Goal: Information Seeking & Learning: Compare options

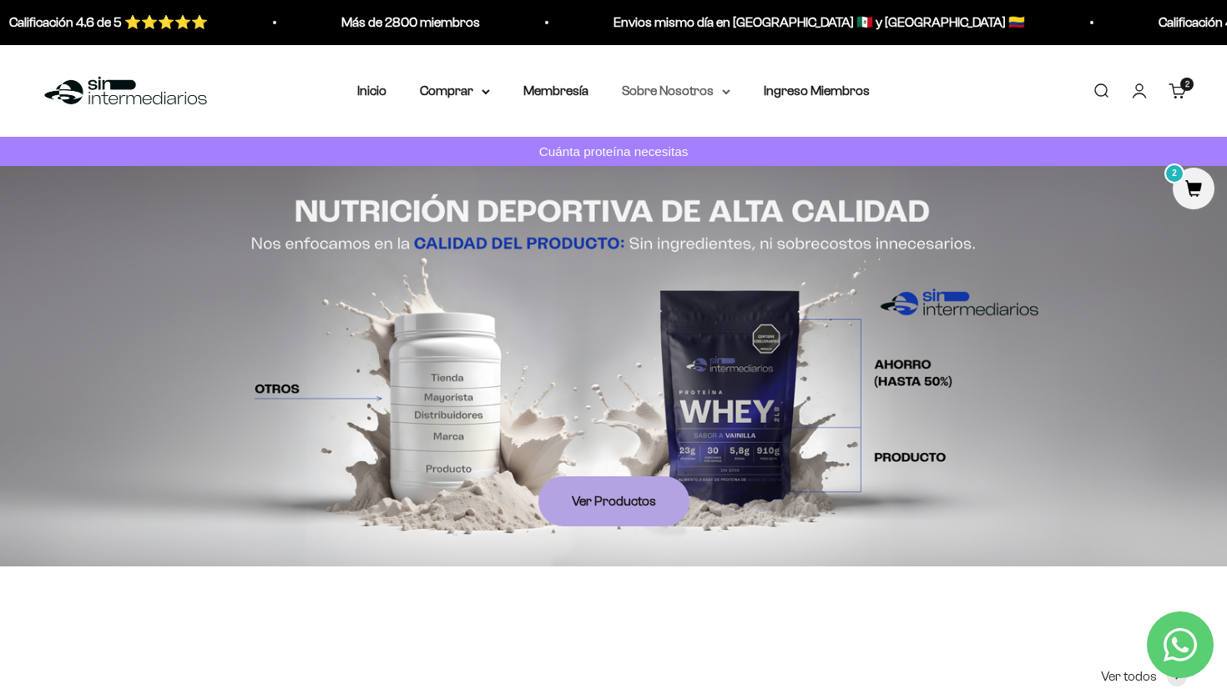
click at [689, 93] on summary "Sobre Nosotros" at bounding box center [676, 91] width 108 height 22
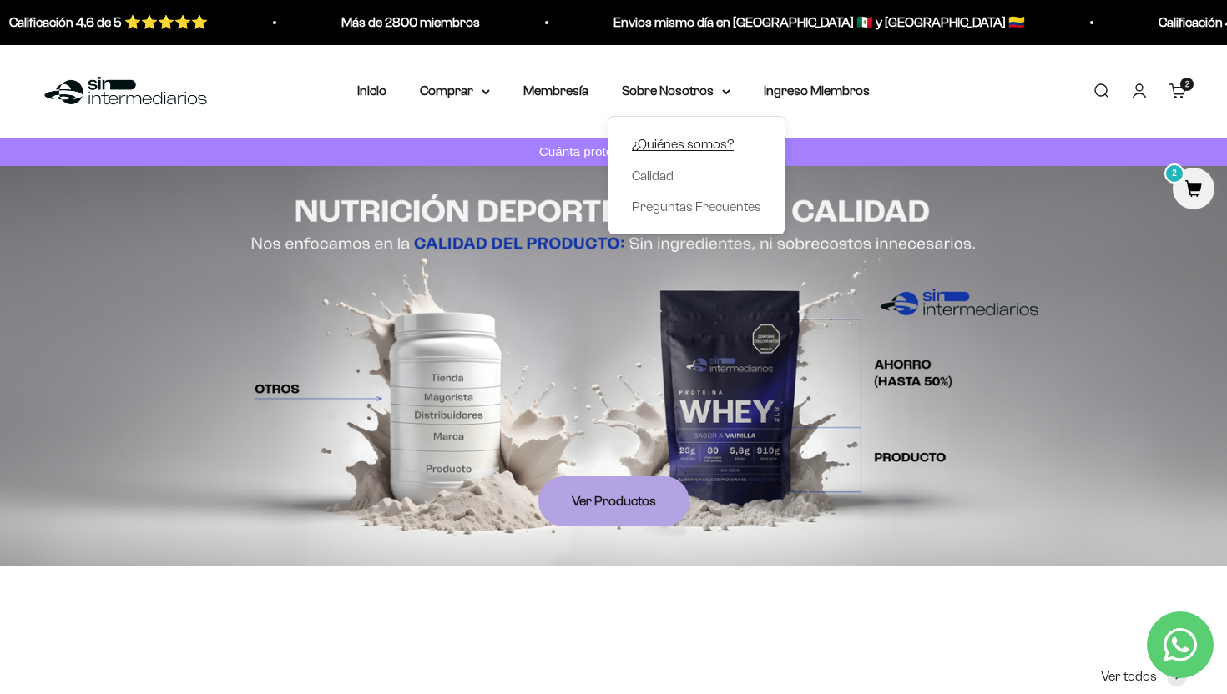
click at [674, 142] on span "¿Quiénes somos?" at bounding box center [683, 144] width 102 height 14
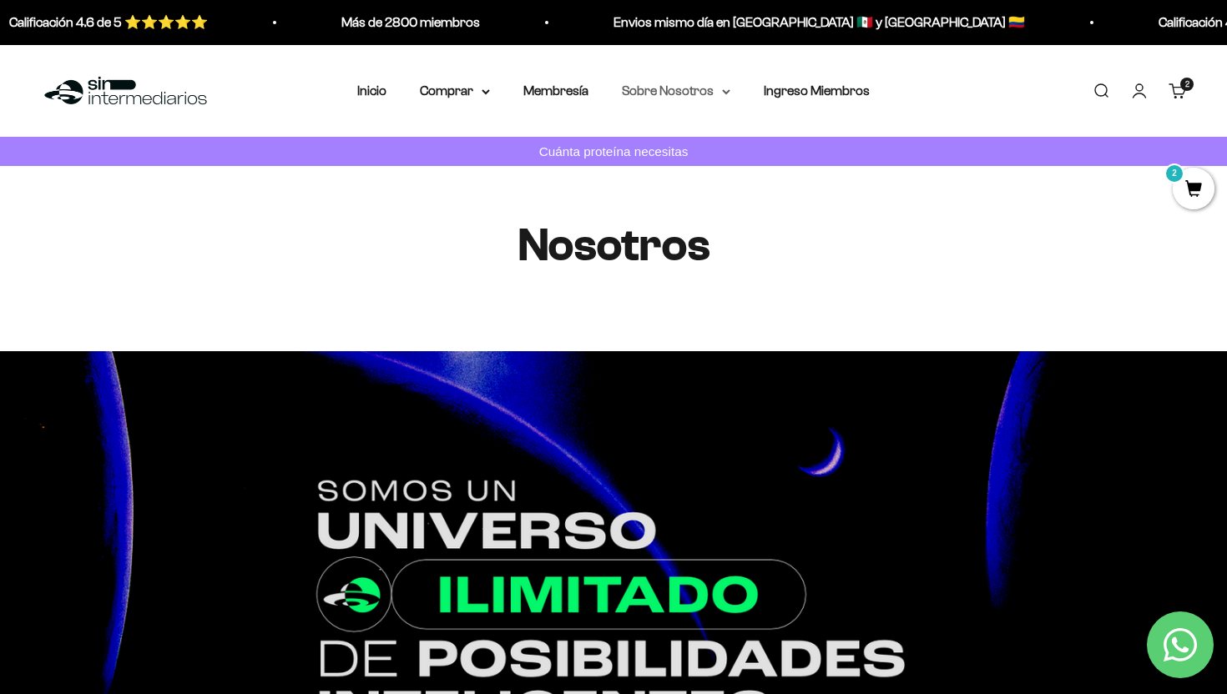
click at [679, 90] on summary "Sobre Nosotros" at bounding box center [676, 91] width 108 height 22
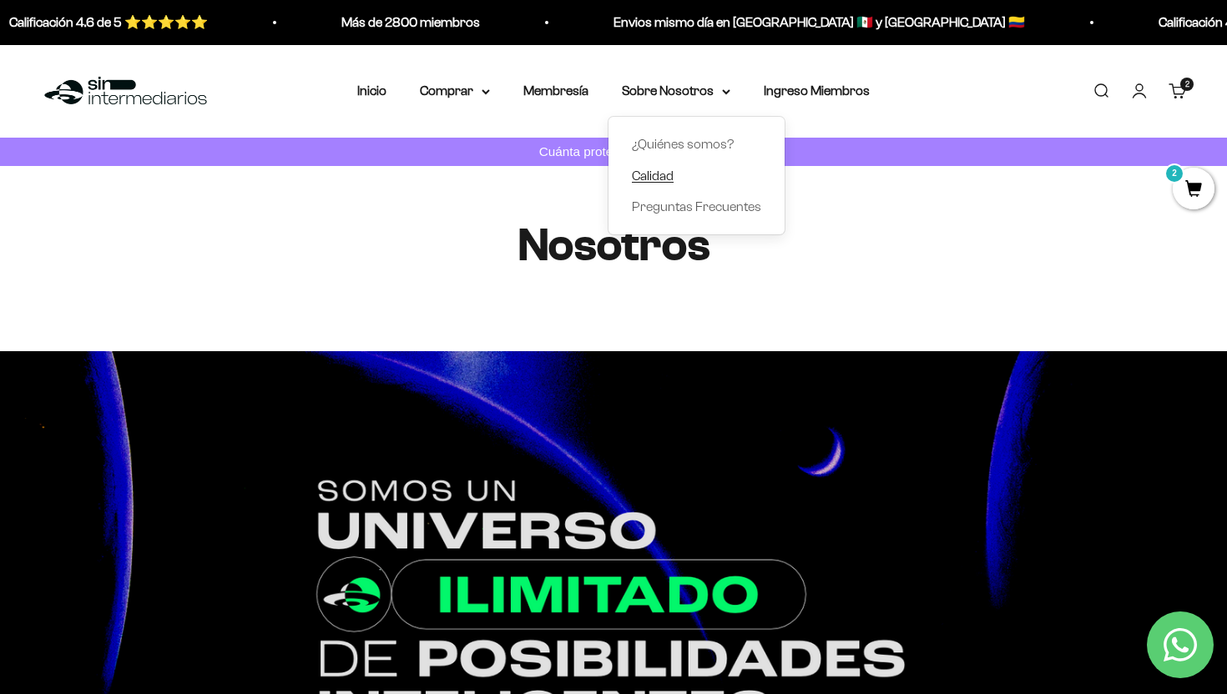
click at [661, 174] on span "Calidad" at bounding box center [653, 175] width 42 height 14
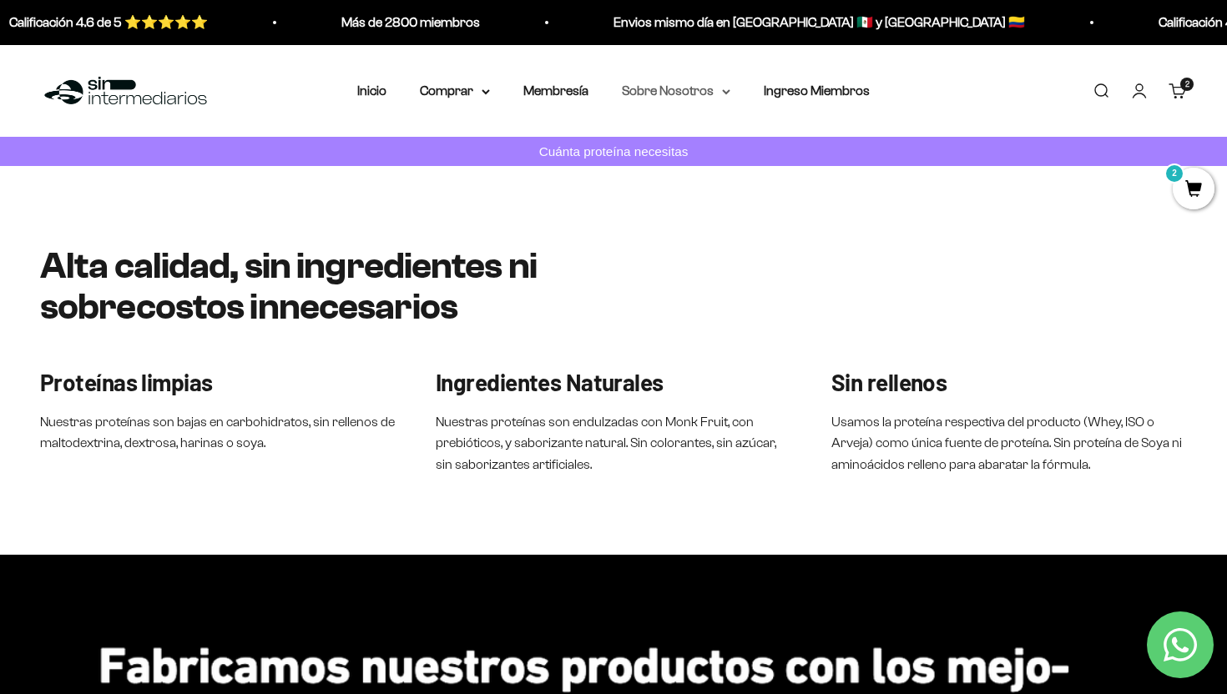
click at [706, 93] on summary "Sobre Nosotros" at bounding box center [676, 91] width 108 height 22
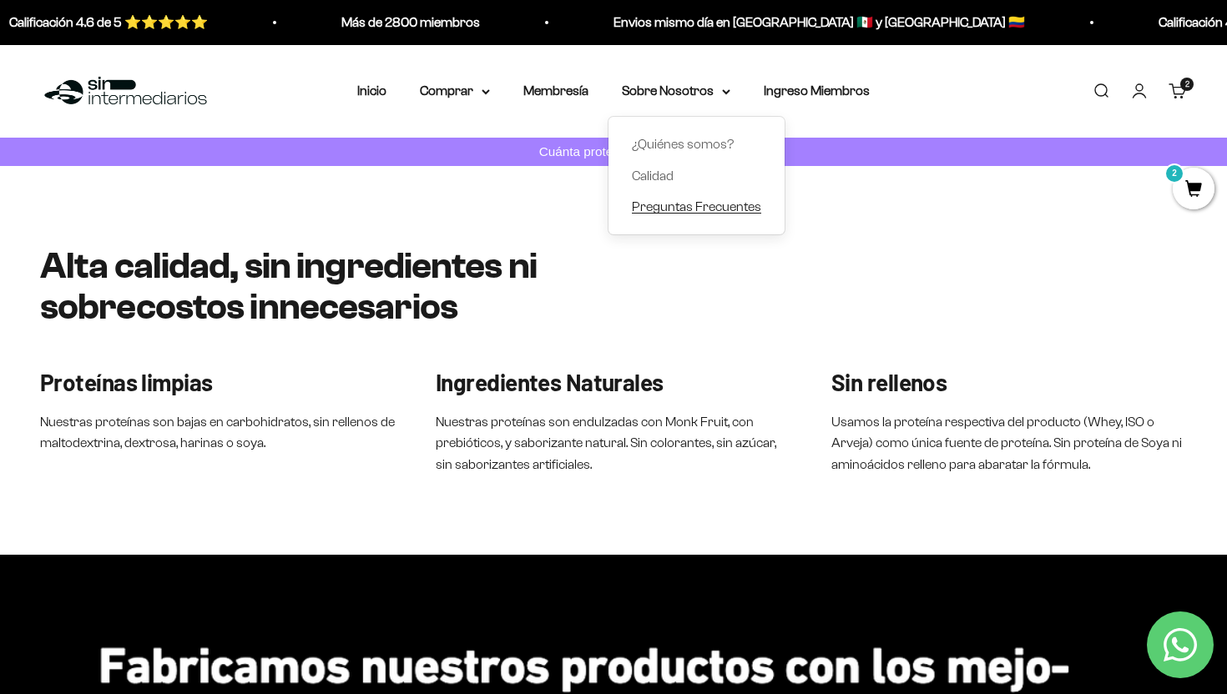
click at [684, 204] on span "Preguntas Frecuentes" at bounding box center [696, 206] width 129 height 14
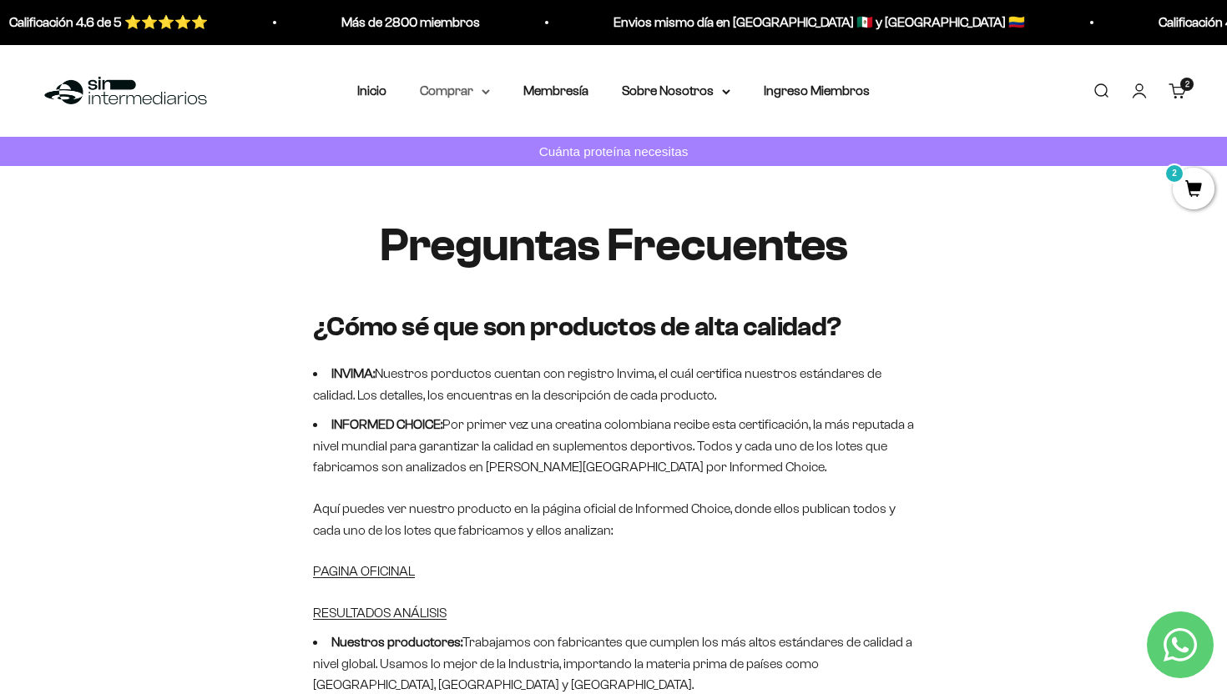
click at [468, 98] on summary "Comprar" at bounding box center [455, 91] width 70 height 22
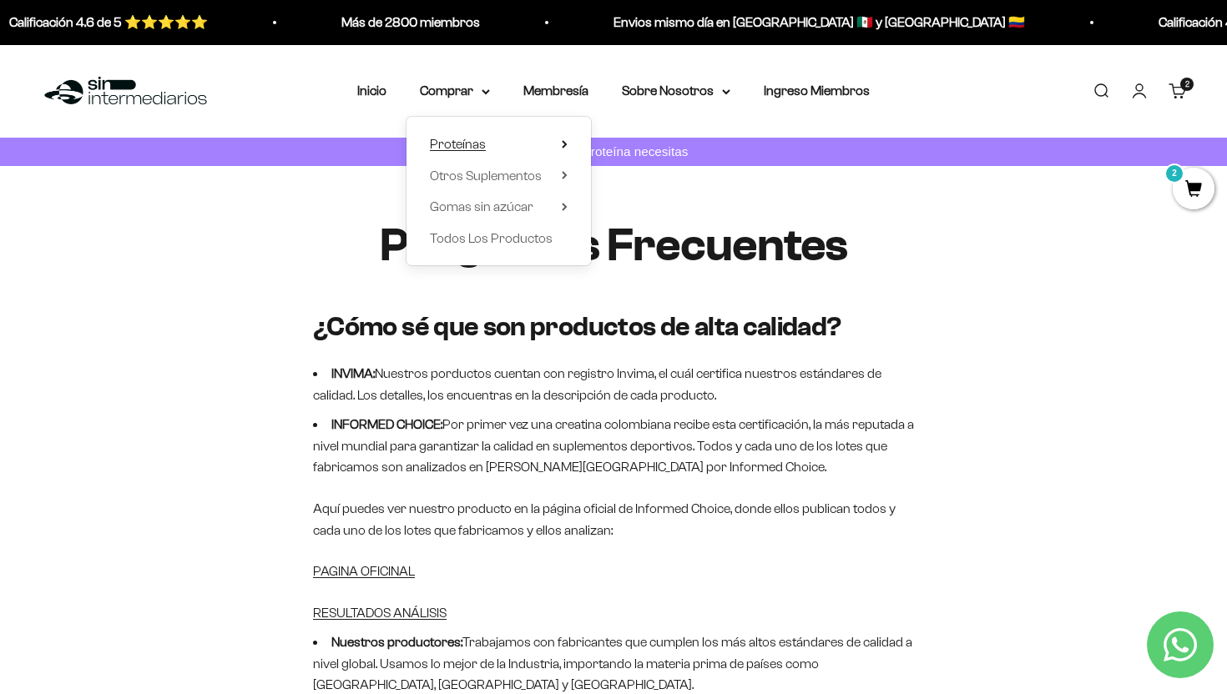
click at [564, 146] on icon at bounding box center [565, 143] width 6 height 8
click at [557, 177] on summary "Otros Suplementos" at bounding box center [499, 175] width 138 height 22
click at [547, 204] on summary "Gomas sin azúcar" at bounding box center [499, 207] width 138 height 22
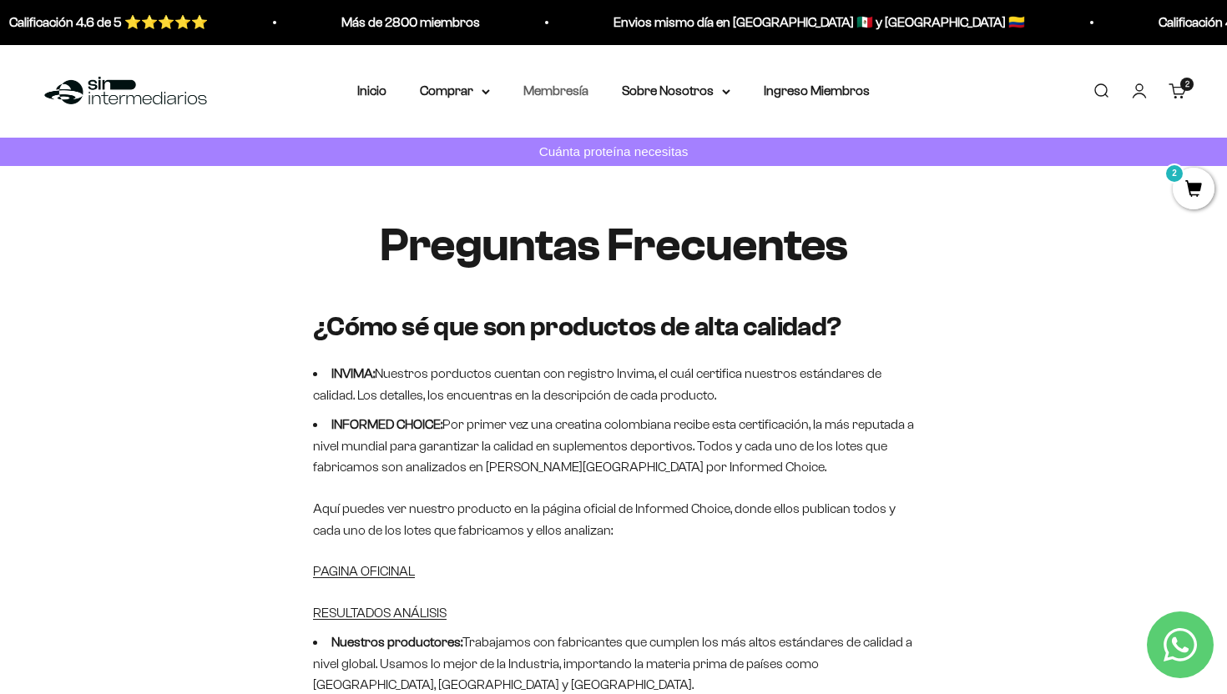
click at [573, 90] on link "Membresía" at bounding box center [555, 90] width 65 height 14
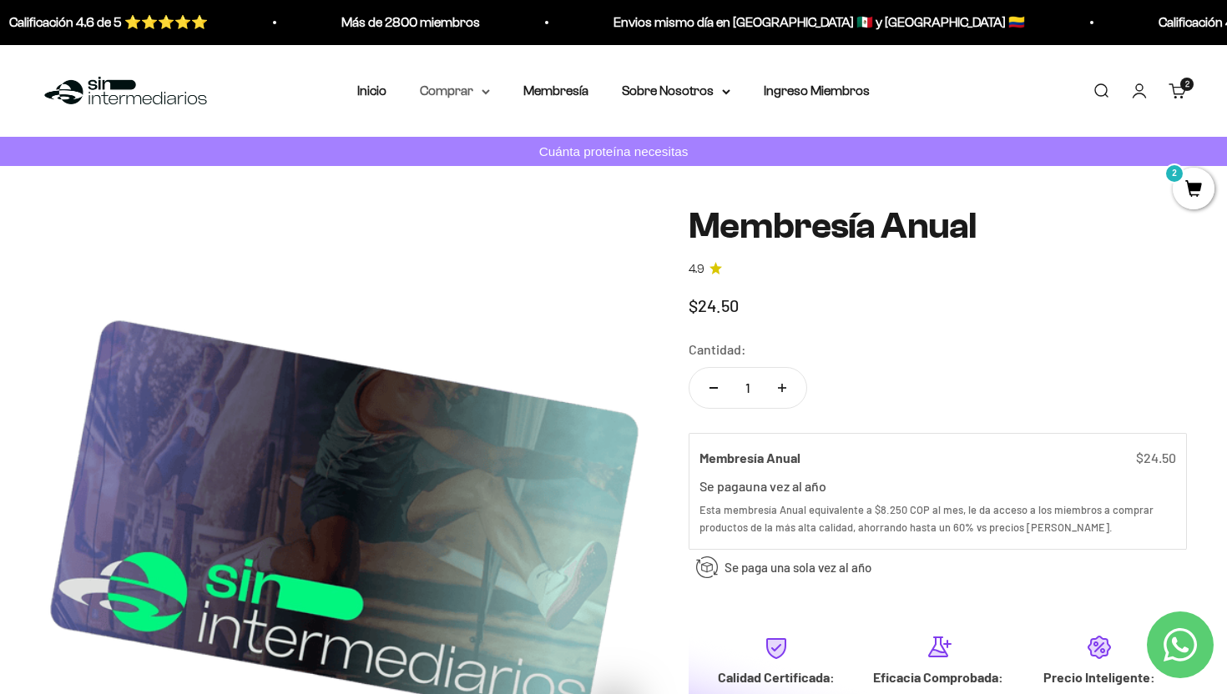
click at [474, 85] on summary "Comprar" at bounding box center [455, 91] width 70 height 22
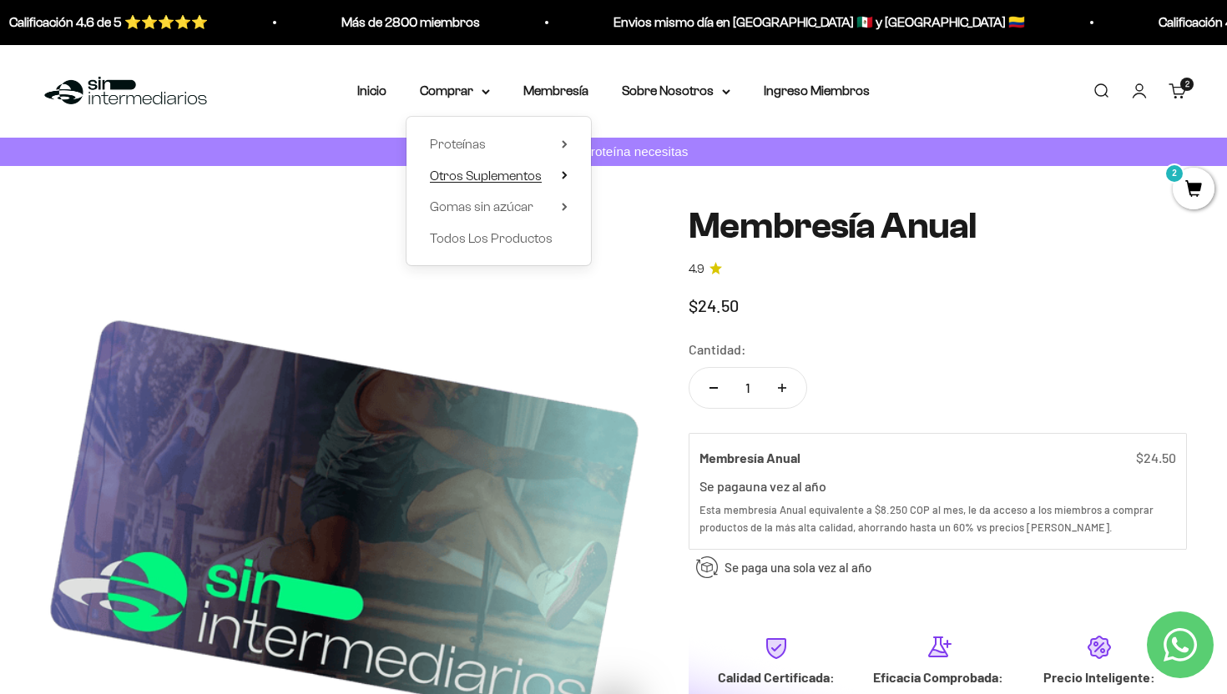
click at [475, 177] on span "Otros Suplementos" at bounding box center [486, 175] width 112 height 14
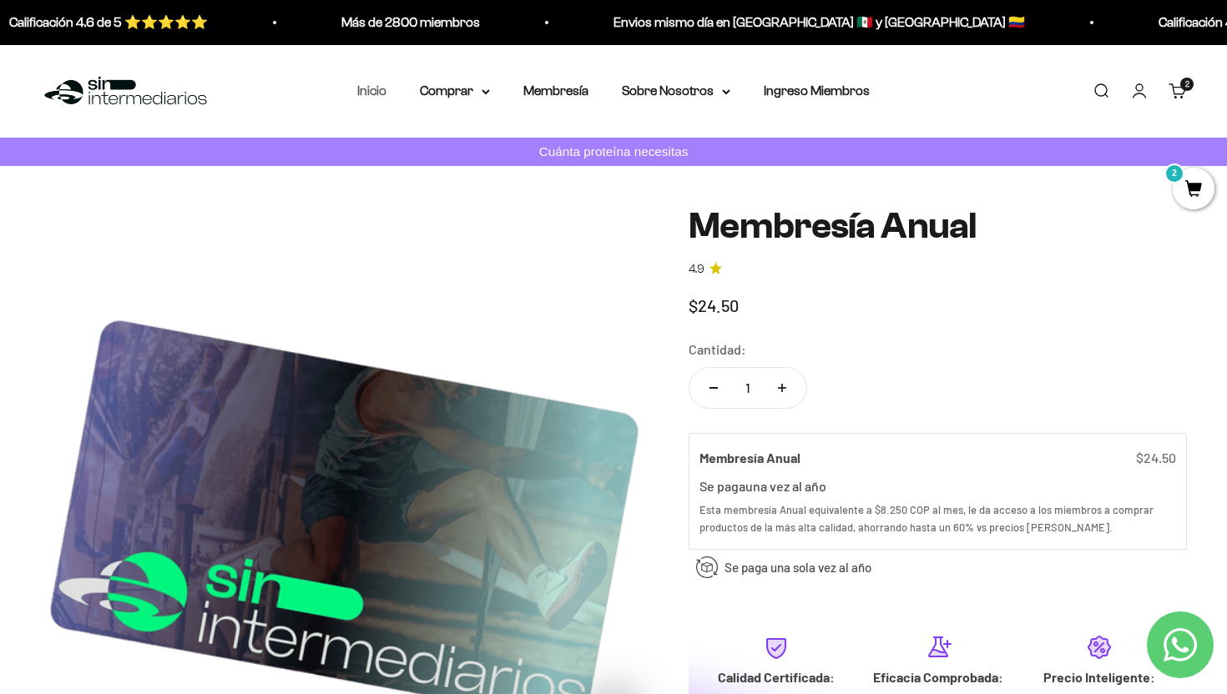
click at [377, 97] on link "Inicio" at bounding box center [371, 90] width 29 height 14
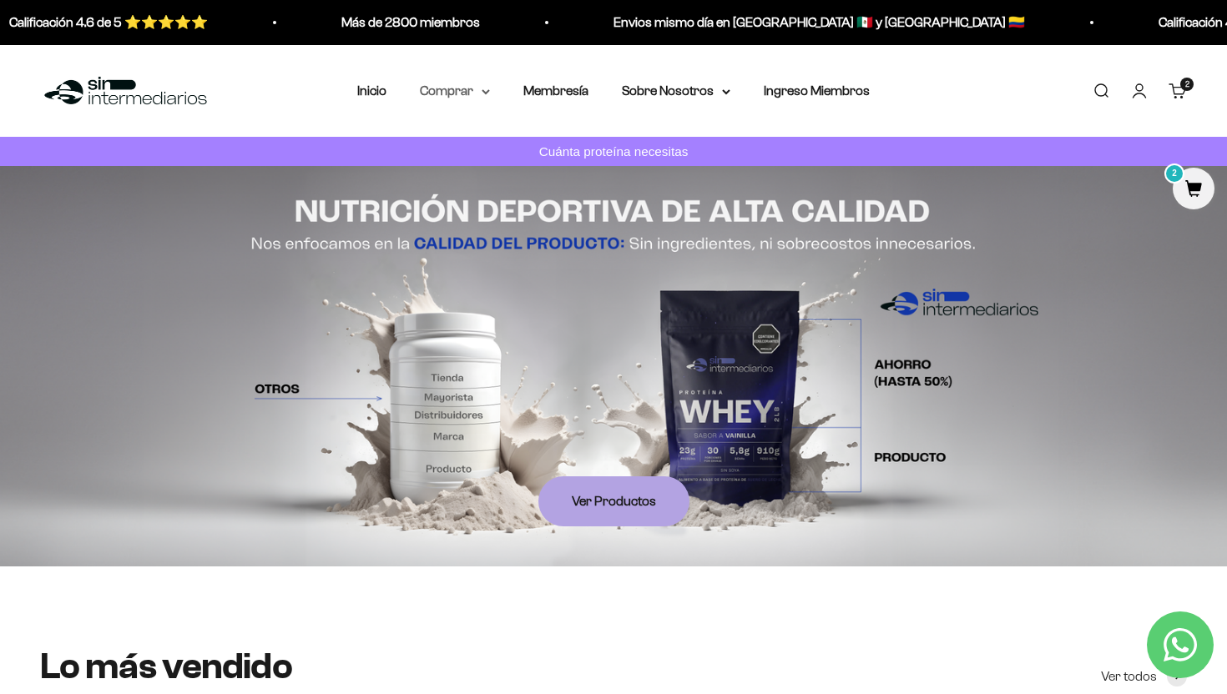
click at [466, 86] on summary "Comprar" at bounding box center [455, 91] width 70 height 22
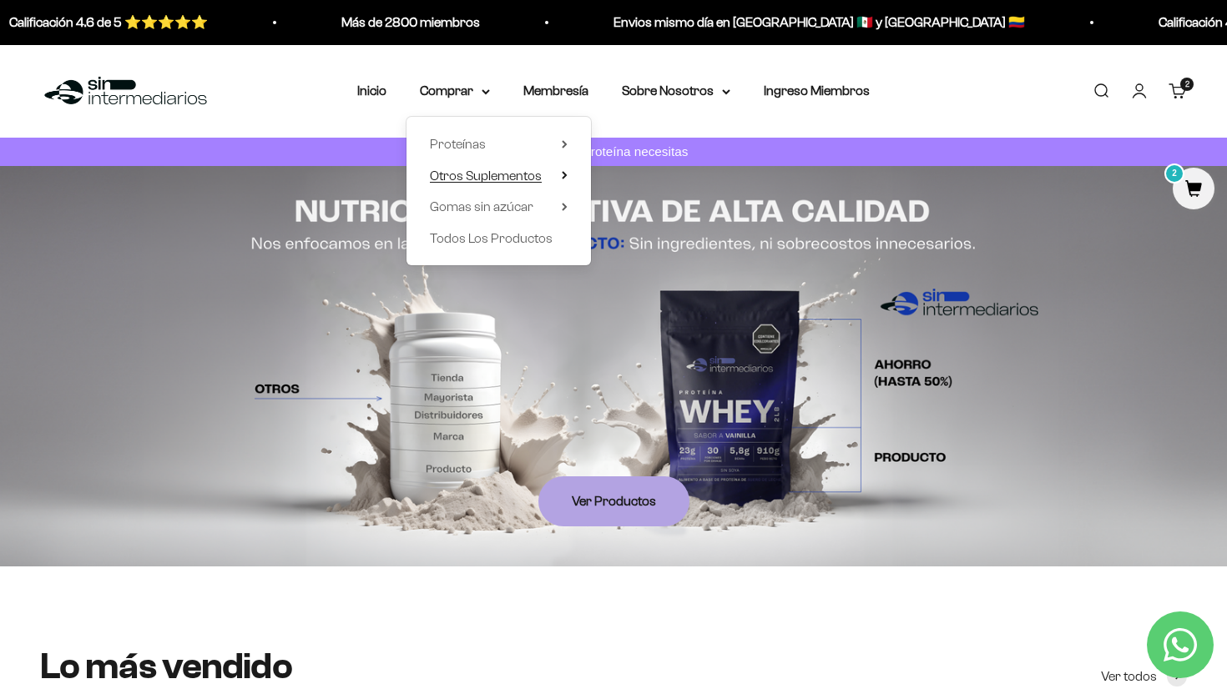
click at [563, 172] on icon at bounding box center [563, 175] width 3 height 7
click at [554, 137] on summary "Proteínas" at bounding box center [499, 145] width 138 height 22
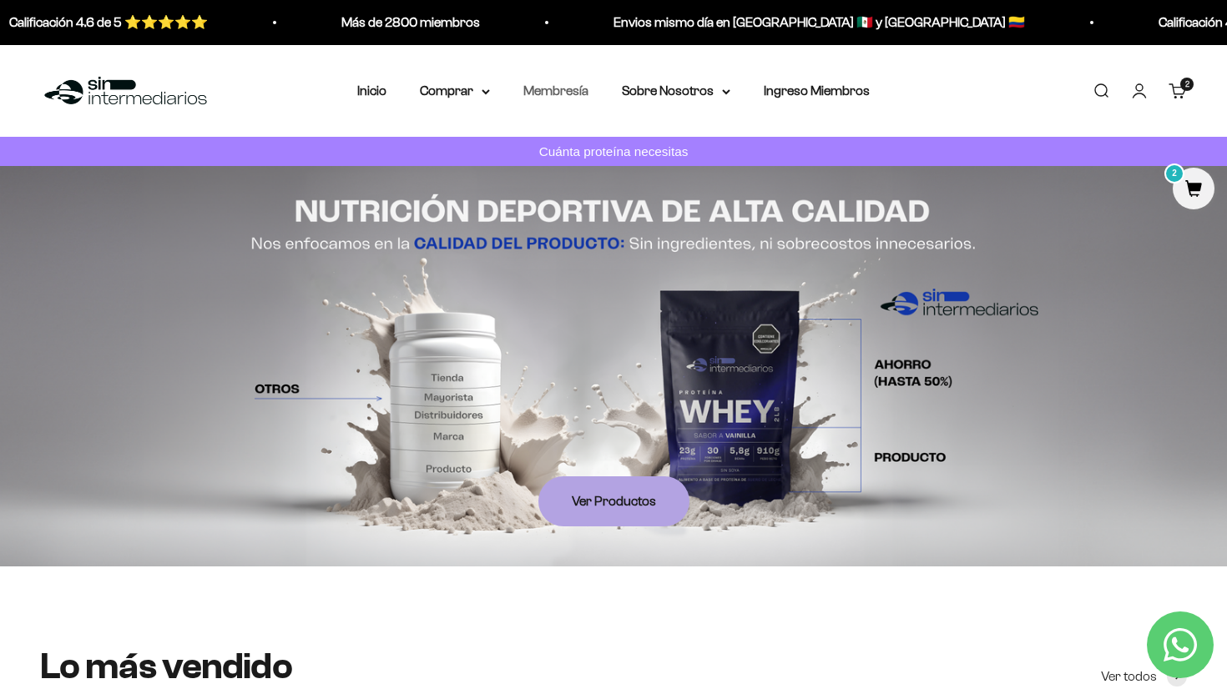
click at [564, 89] on link "Membresía" at bounding box center [555, 90] width 65 height 14
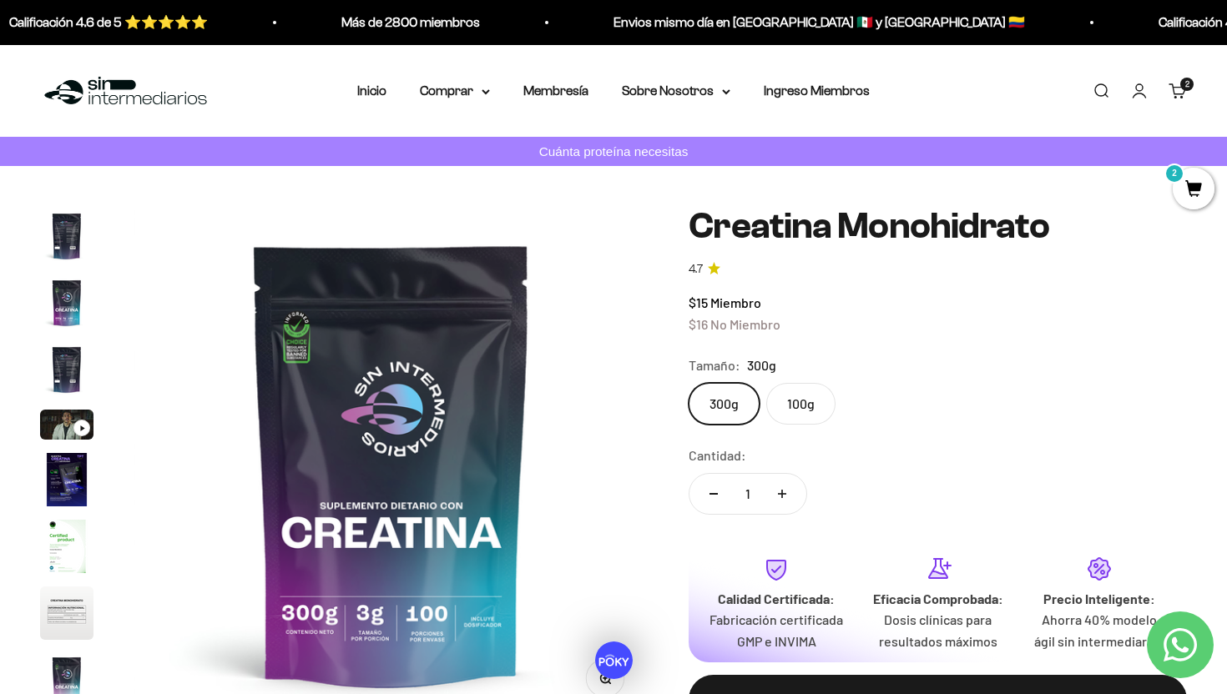
scroll to position [68, 0]
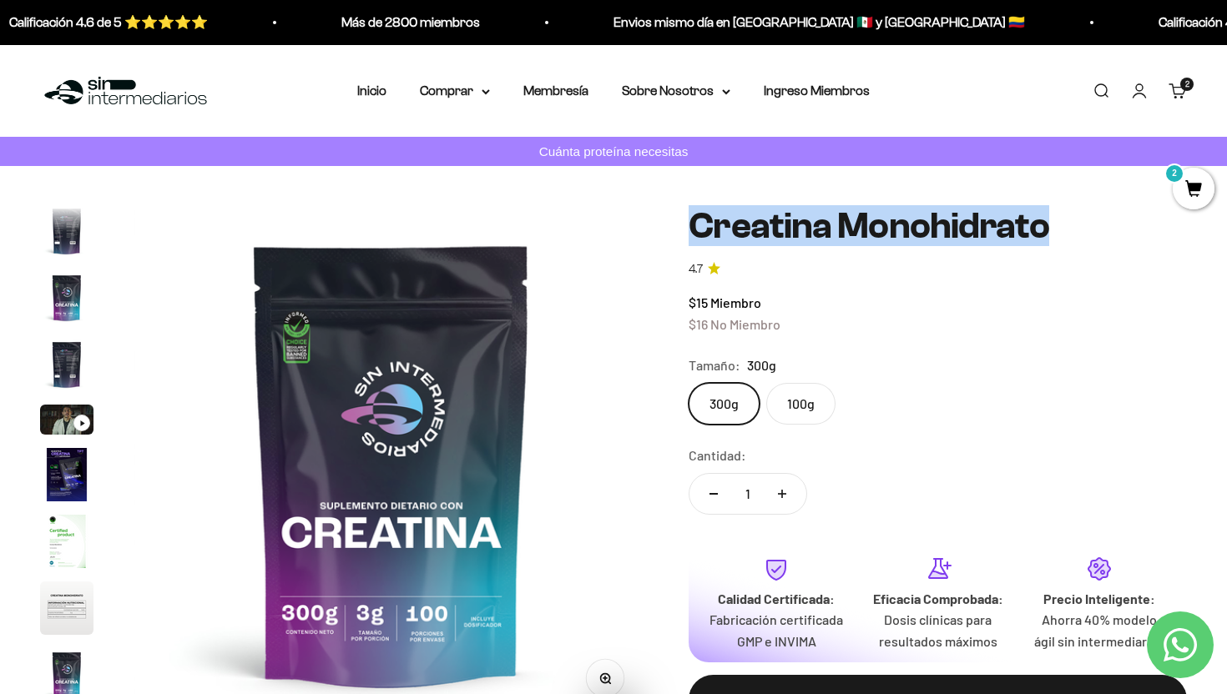
drag, startPoint x: 684, startPoint y: 230, endPoint x: 1095, endPoint y: 230, distance: 411.4
click at [1095, 230] on div "Zoom Ir al artículo 1 Ir al artículo 2 Ir al artículo 3 Ir al artículo 4 Ir al …" at bounding box center [613, 479] width 1147 height 546
copy h1 "Creatina Monohidrato"
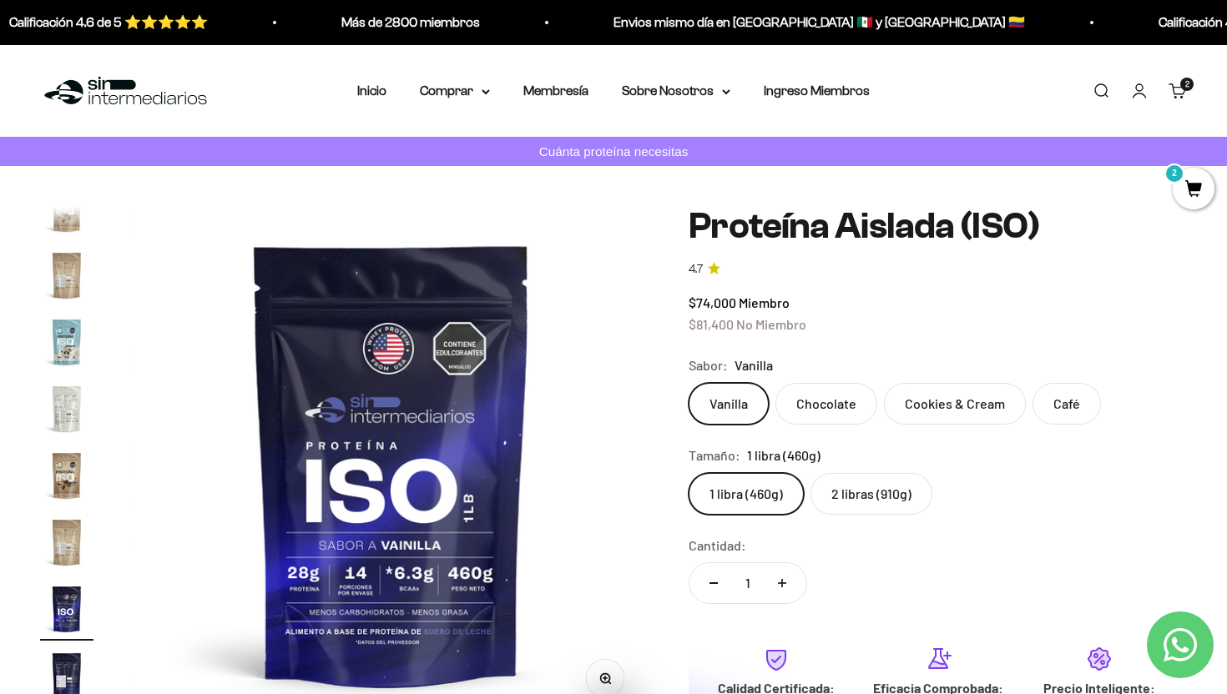
scroll to position [603, 0]
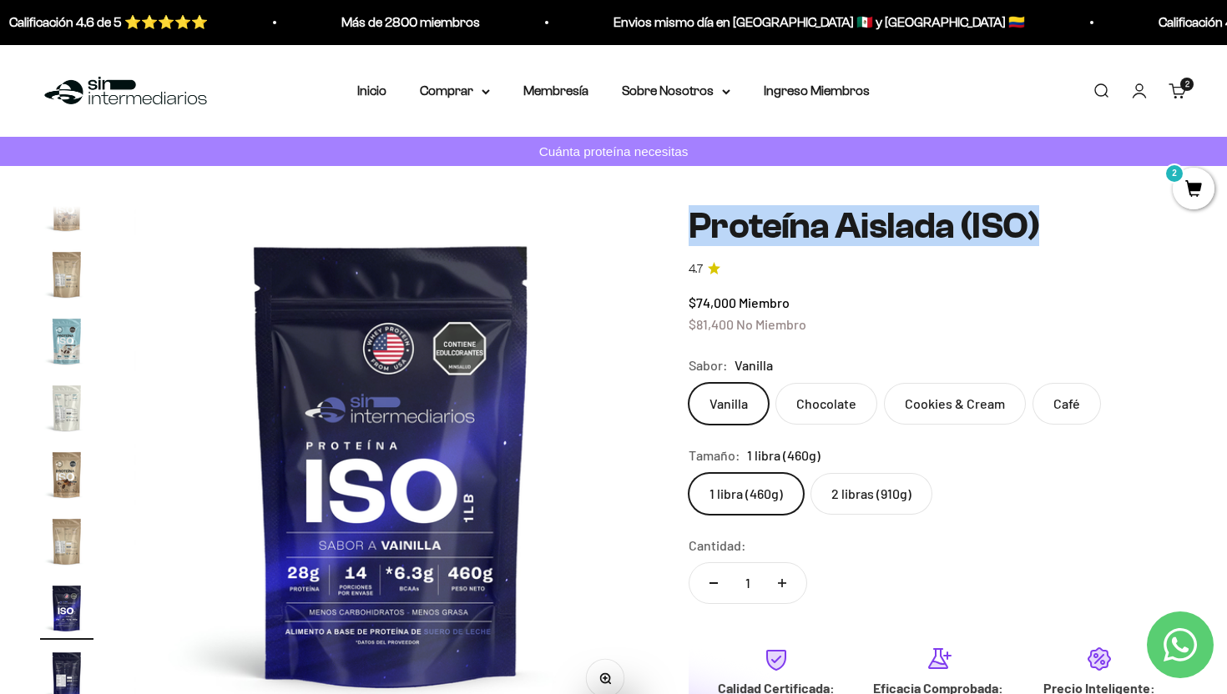
drag, startPoint x: 687, startPoint y: 226, endPoint x: 1090, endPoint y: 233, distance: 403.2
click at [1090, 233] on div "Zoom Ir al artículo 1 Ir al artículo 2 Ir al artículo 3 Ir al artículo 4 Ir al …" at bounding box center [613, 524] width 1147 height 636
copy h1 "Proteína Aislada (ISO)"
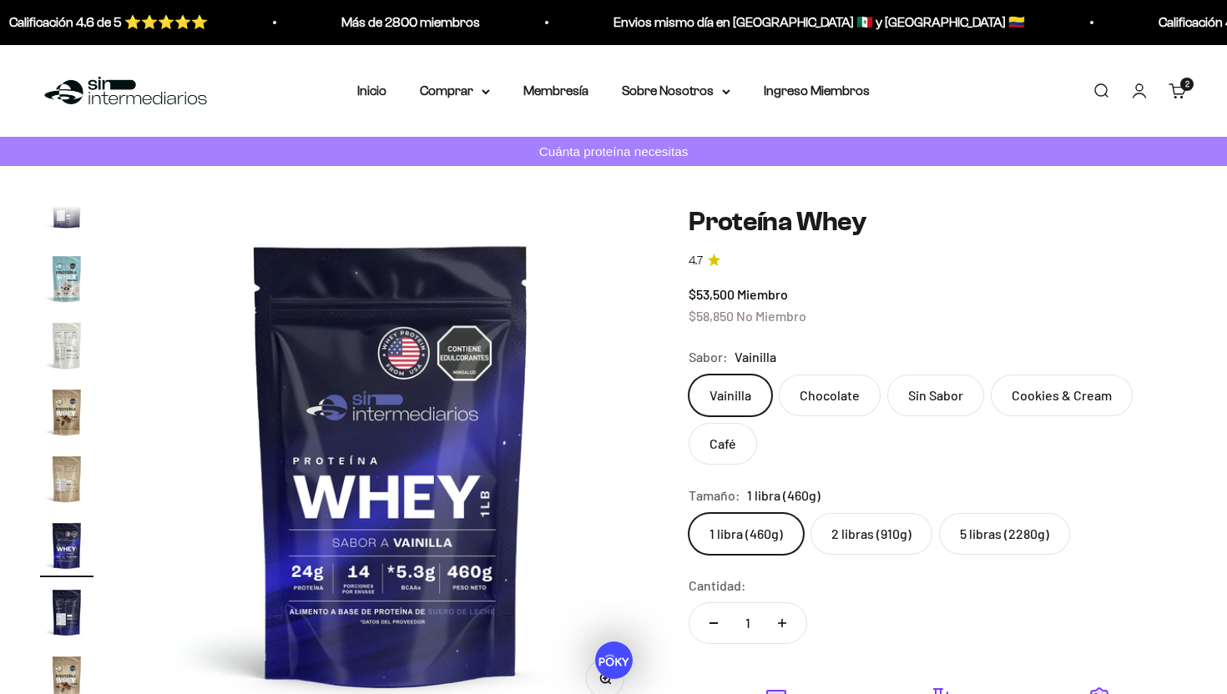
scroll to position [803, 0]
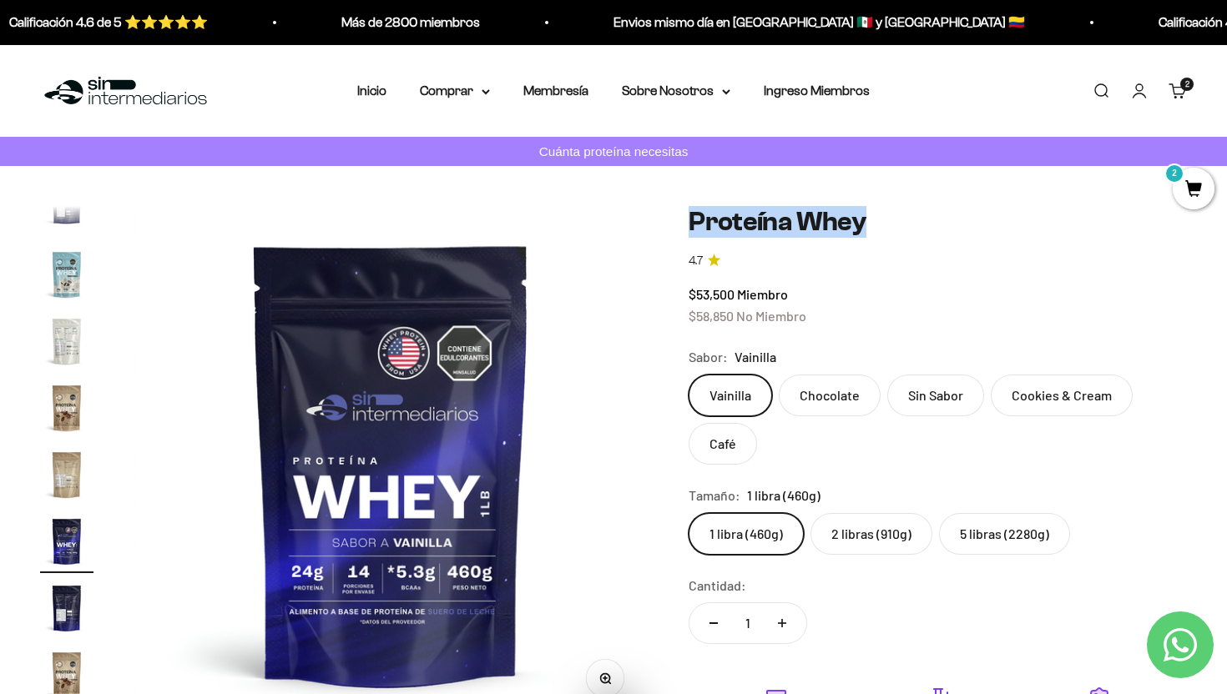
drag, startPoint x: 684, startPoint y: 224, endPoint x: 888, endPoint y: 225, distance: 204.5
click at [888, 225] on div "Zoom Ir al artículo 1 Ir al artículo 2 Ir al artículo 3 Ir al artículo 4 Ir al …" at bounding box center [613, 544] width 1147 height 676
copy h1 "Proteína Whey"
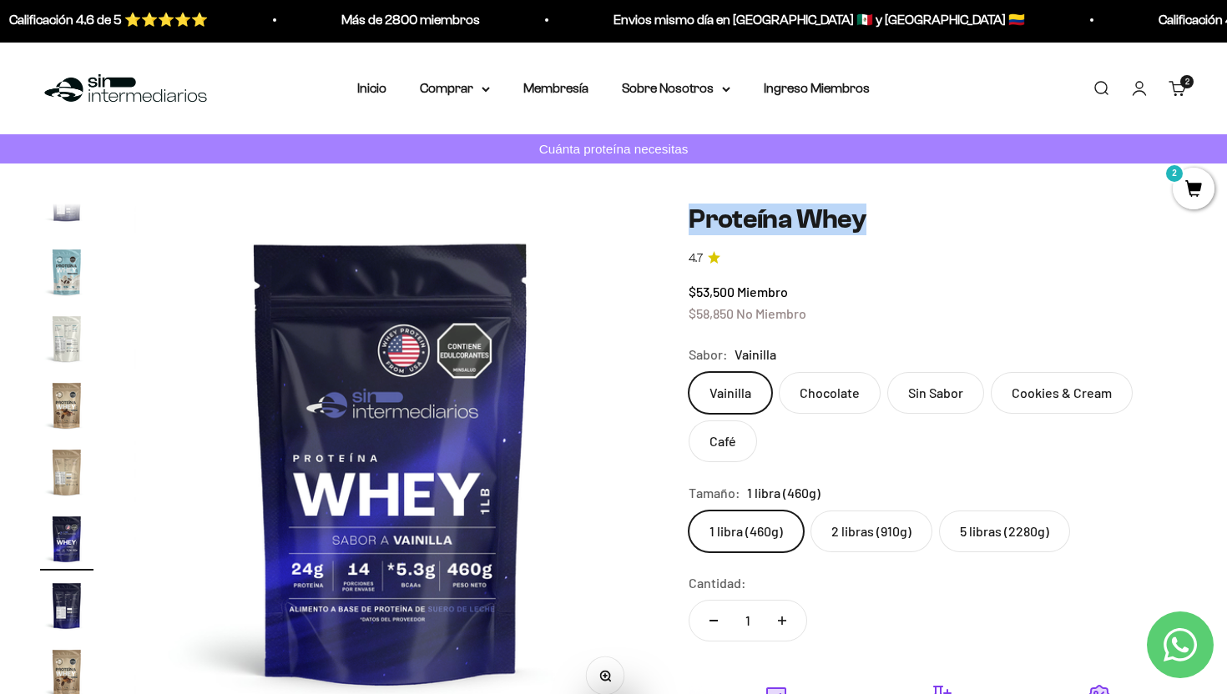
scroll to position [0, 0]
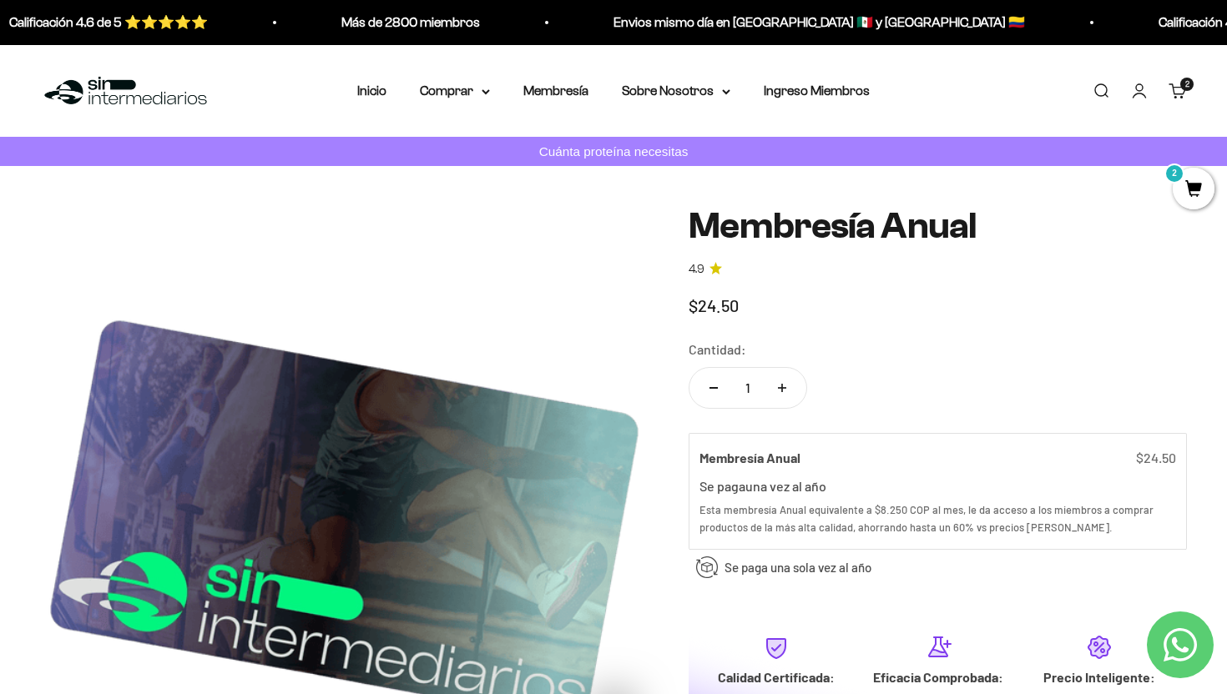
click at [124, 89] on img at bounding box center [125, 91] width 171 height 36
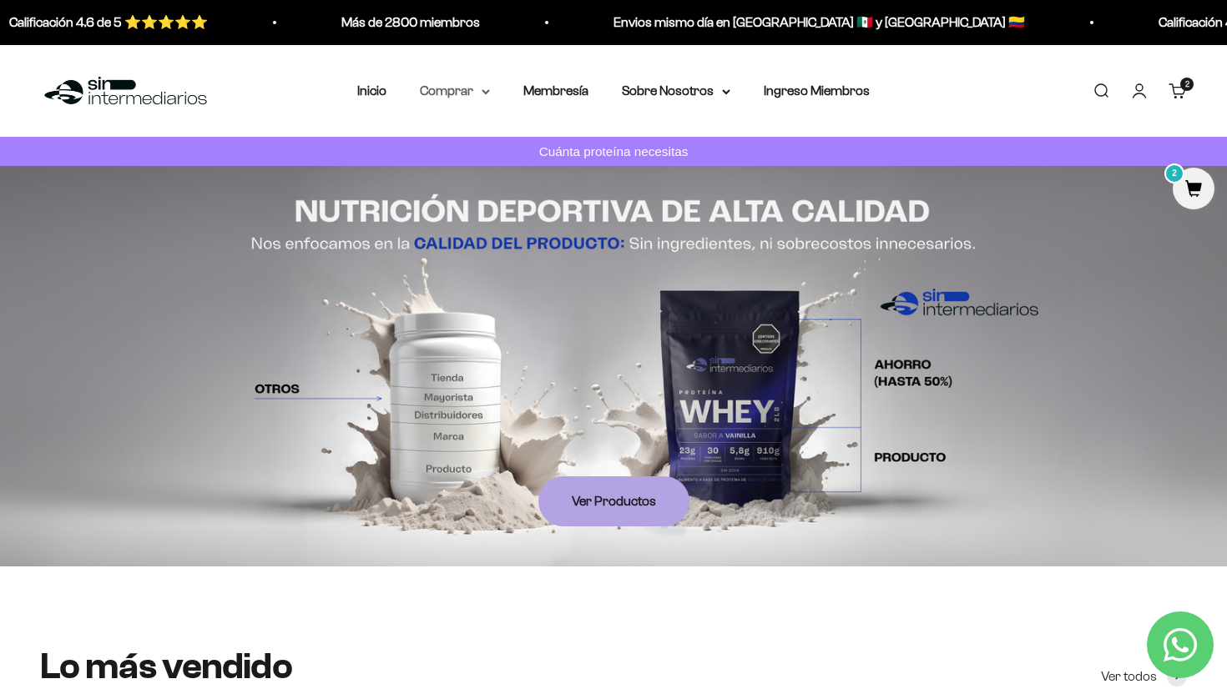
click at [467, 89] on summary "Comprar" at bounding box center [455, 91] width 70 height 22
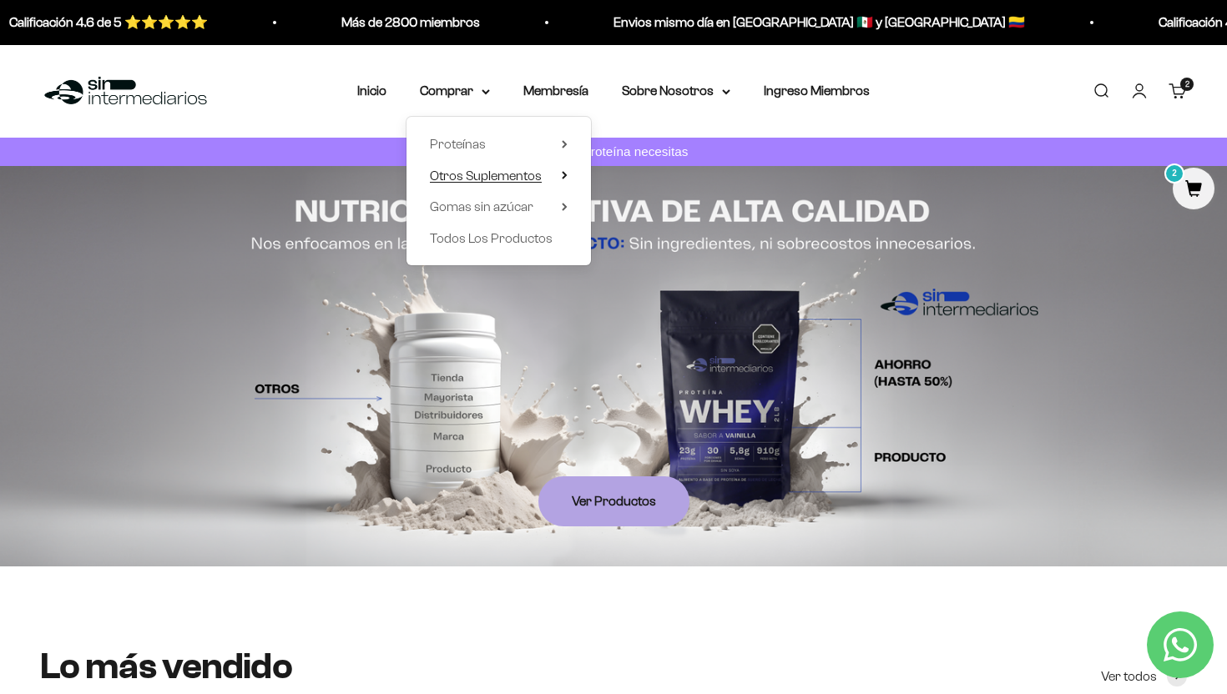
click at [548, 169] on summary "Otros Suplementos" at bounding box center [499, 175] width 138 height 22
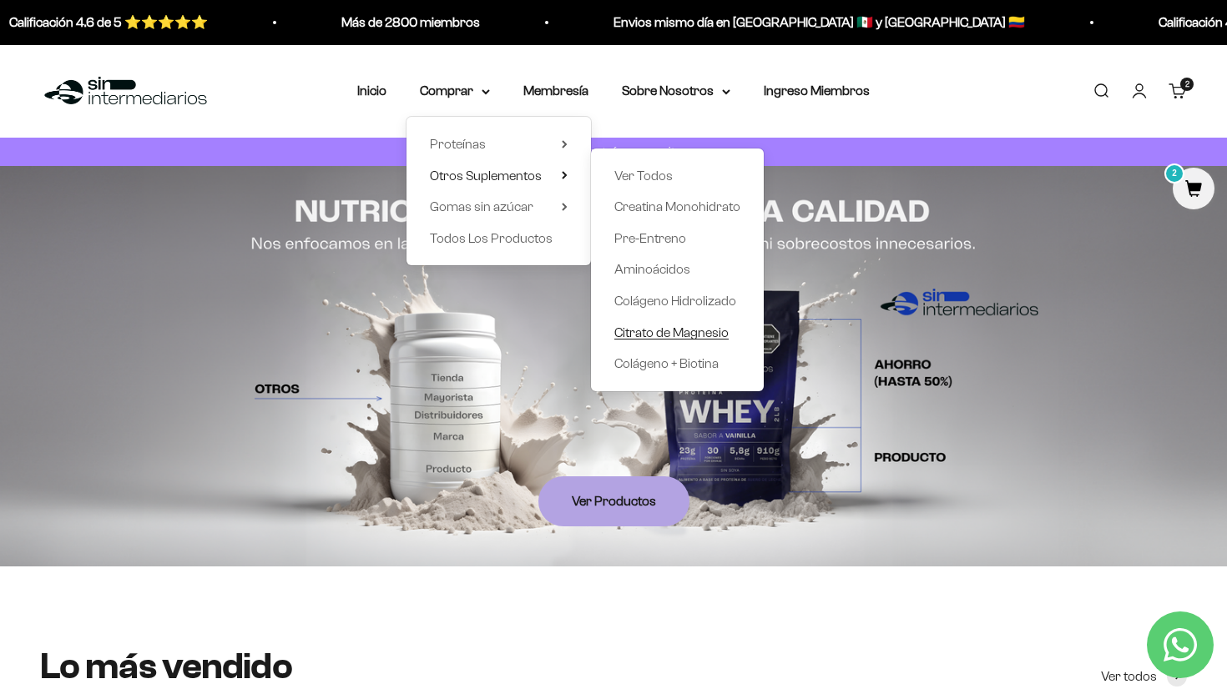
click at [659, 337] on span "Citrato de Magnesio" at bounding box center [671, 332] width 114 height 14
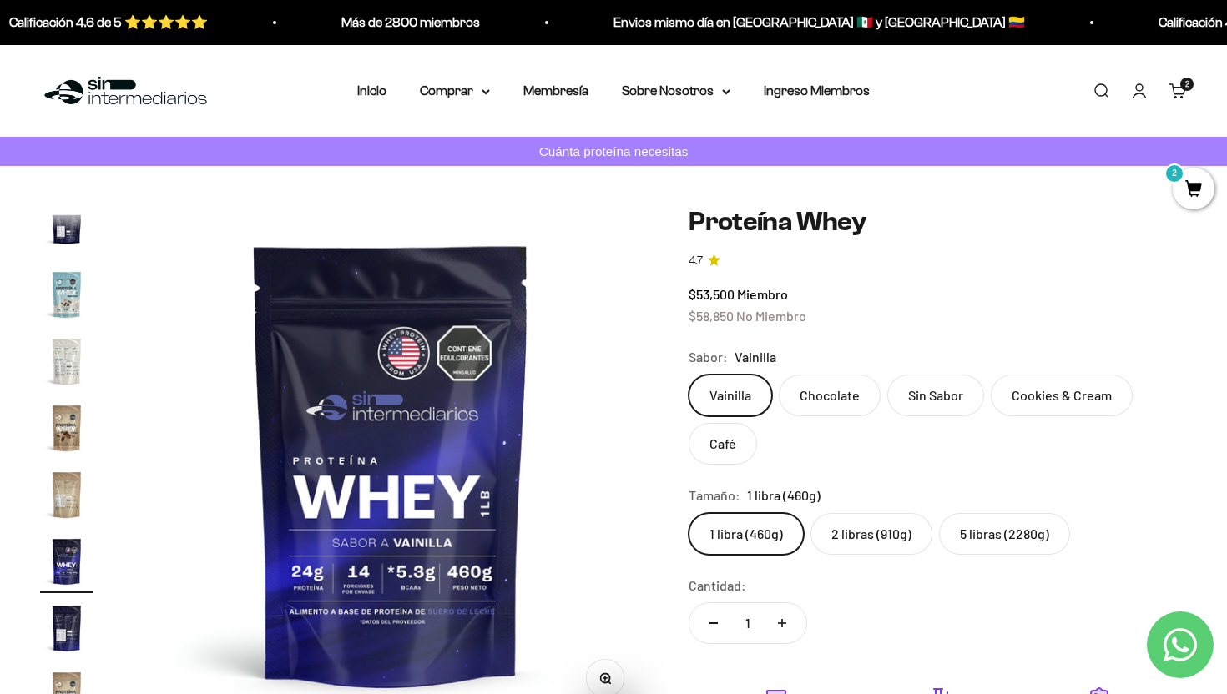
scroll to position [803, 0]
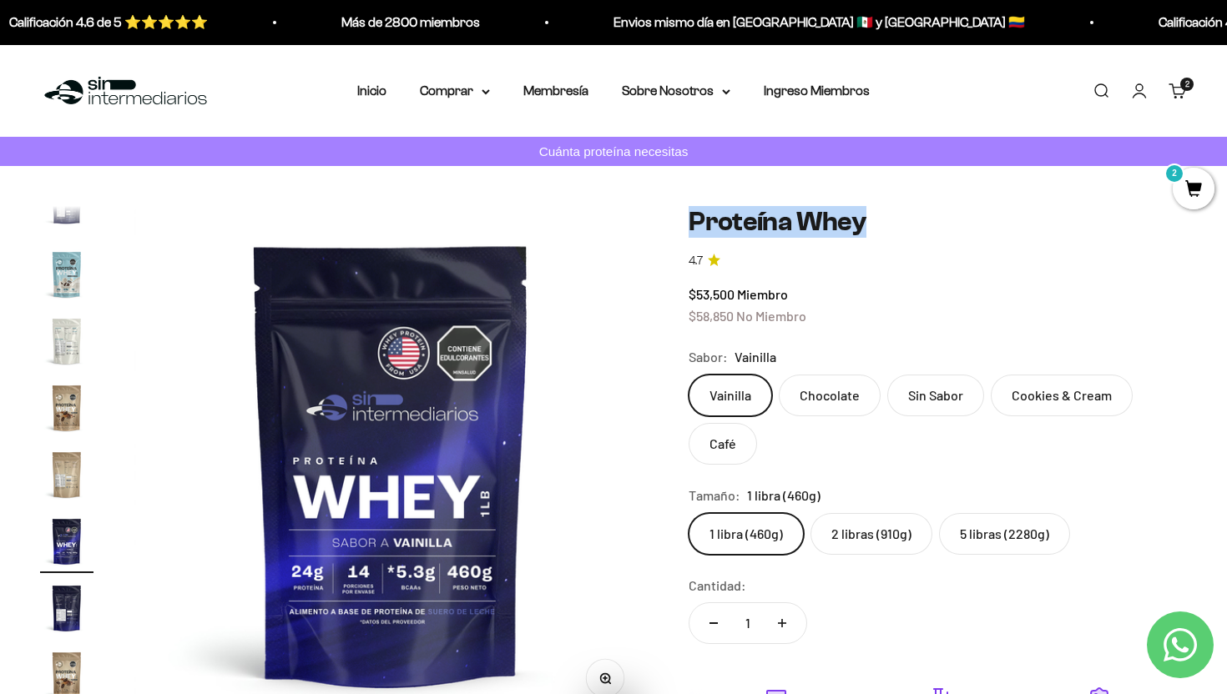
drag, startPoint x: 874, startPoint y: 218, endPoint x: 673, endPoint y: 221, distance: 201.2
click at [673, 221] on div "Zoom Ir al artículo 1 Ir al artículo 2 Ir al artículo 3 Ir al artículo 4 Ir al …" at bounding box center [613, 544] width 1147 height 676
copy h1 "Proteína Whey"
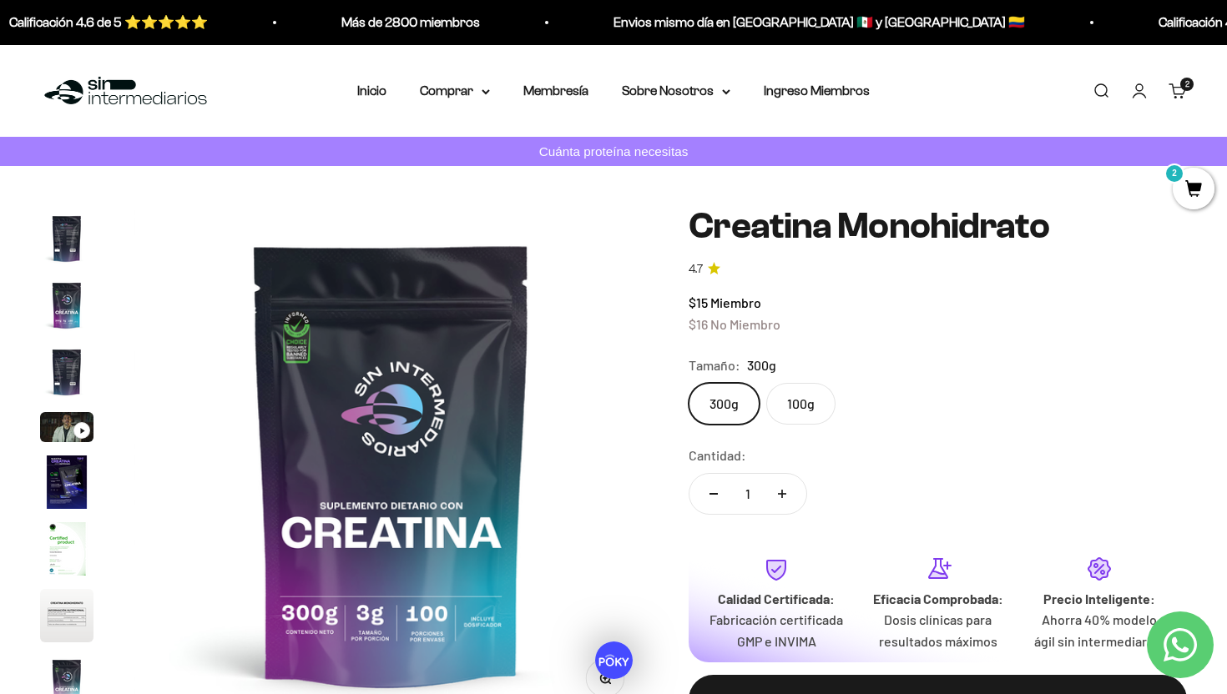
scroll to position [68, 0]
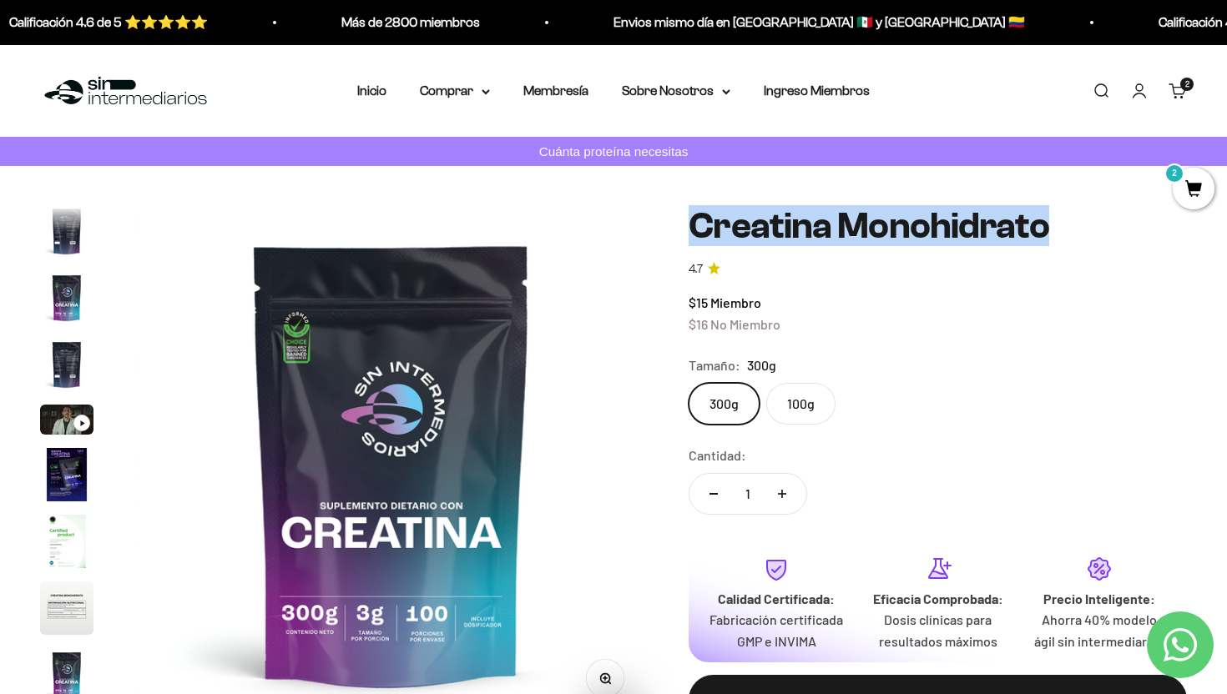
copy h1 "Creatina Monohidrato"
drag, startPoint x: 1106, startPoint y: 226, endPoint x: 676, endPoint y: 225, distance: 429.8
click at [676, 225] on div "Zoom Ir al artículo 1 Ir al artículo 2 Ir al artículo 3 Ir al artículo 4 Ir al …" at bounding box center [613, 479] width 1147 height 546
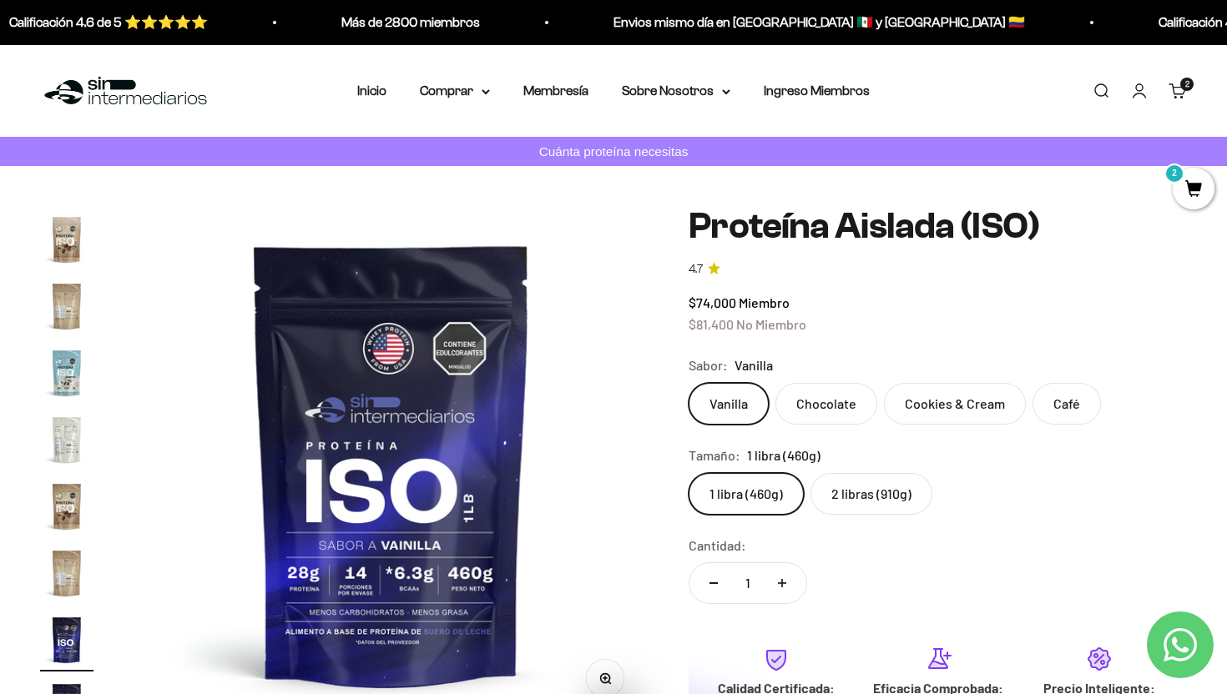
scroll to position [603, 0]
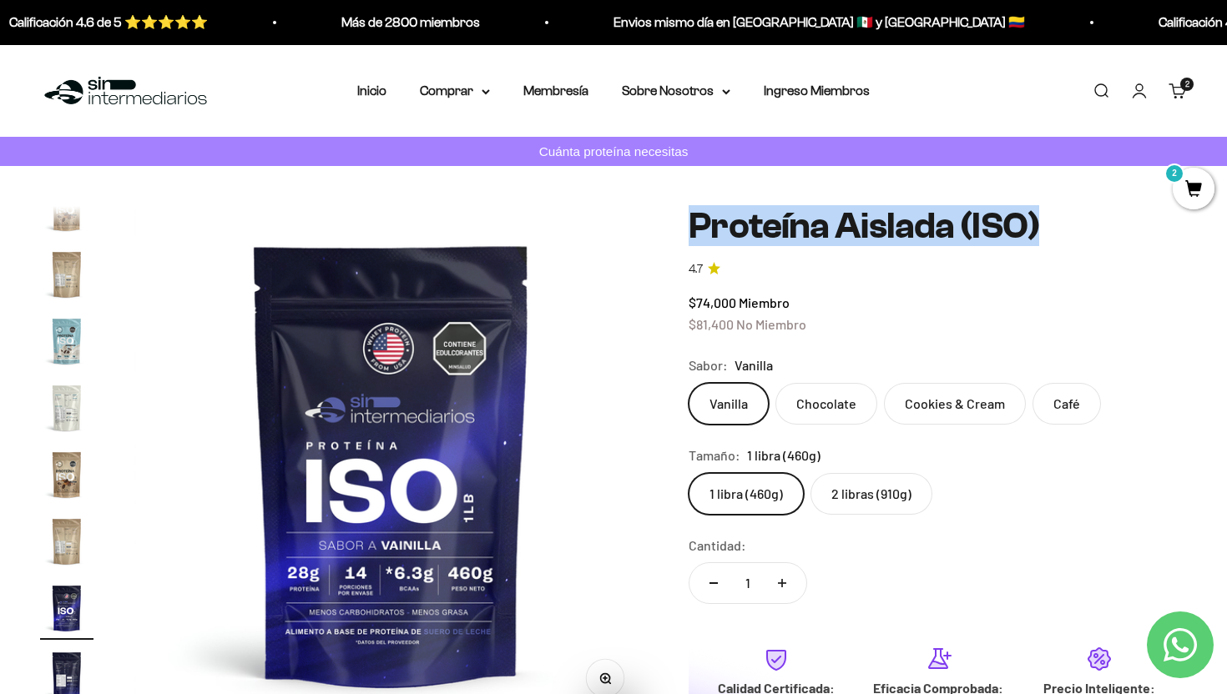
copy h1 "Proteína Aislada (ISO)"
drag, startPoint x: 1052, startPoint y: 220, endPoint x: 690, endPoint y: 224, distance: 362.2
click at [690, 224] on h1 "Proteína Aislada (ISO)" at bounding box center [938, 226] width 498 height 40
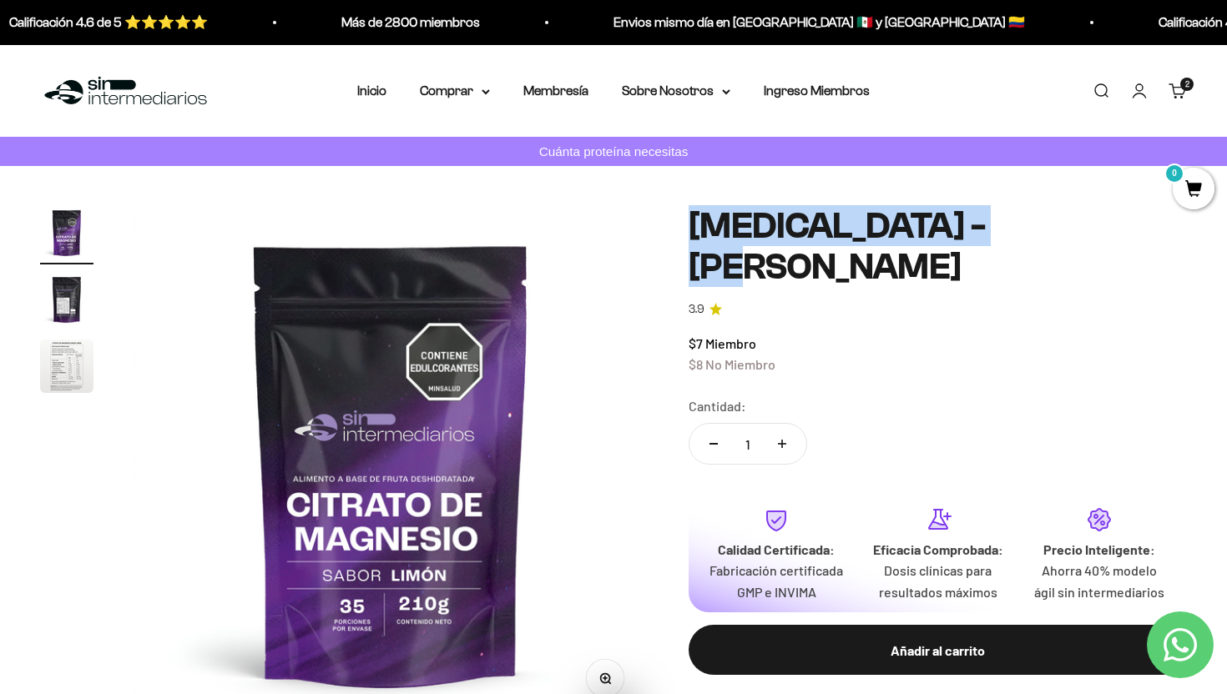
drag, startPoint x: 682, startPoint y: 221, endPoint x: 1017, endPoint y: 230, distance: 335.6
click at [1017, 230] on div "Zoom Ir al artículo 1 Ir al artículo 2 Ir al artículo 3 Citrato de Magnesio - S…" at bounding box center [613, 463] width 1147 height 515
copy h1 "Citrato de Magnesio"
click at [460, 89] on summary "Comprar" at bounding box center [455, 91] width 70 height 22
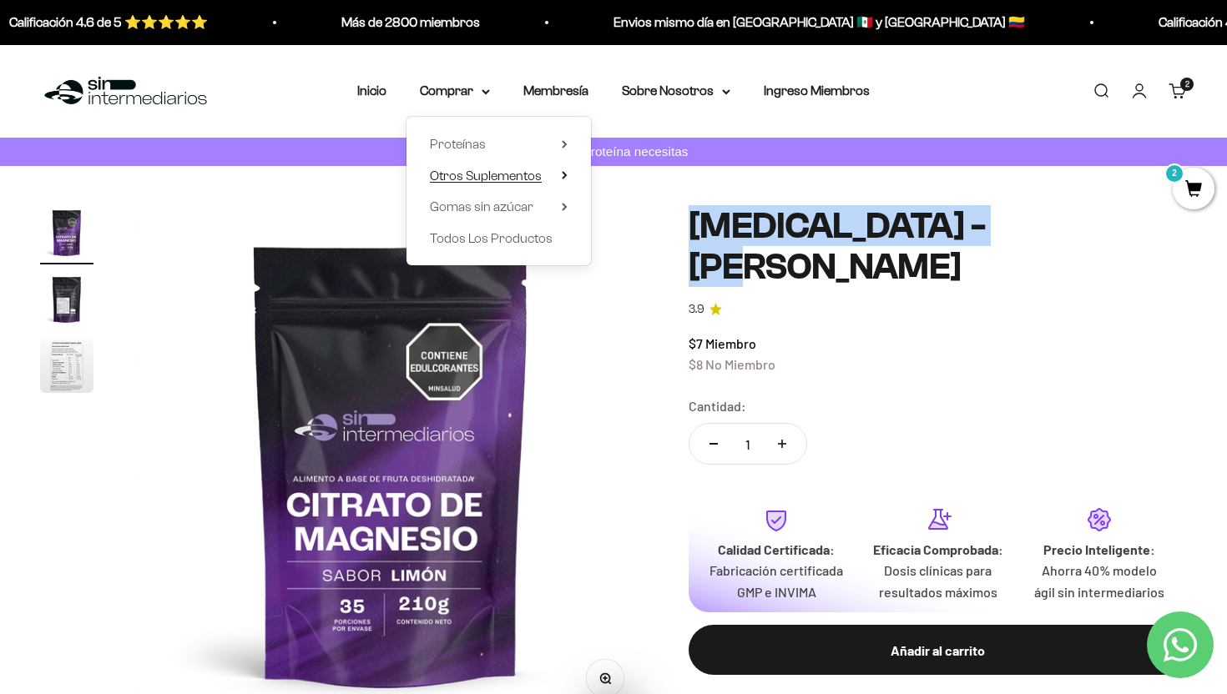
click at [534, 176] on span "Otros Suplementos" at bounding box center [486, 175] width 112 height 14
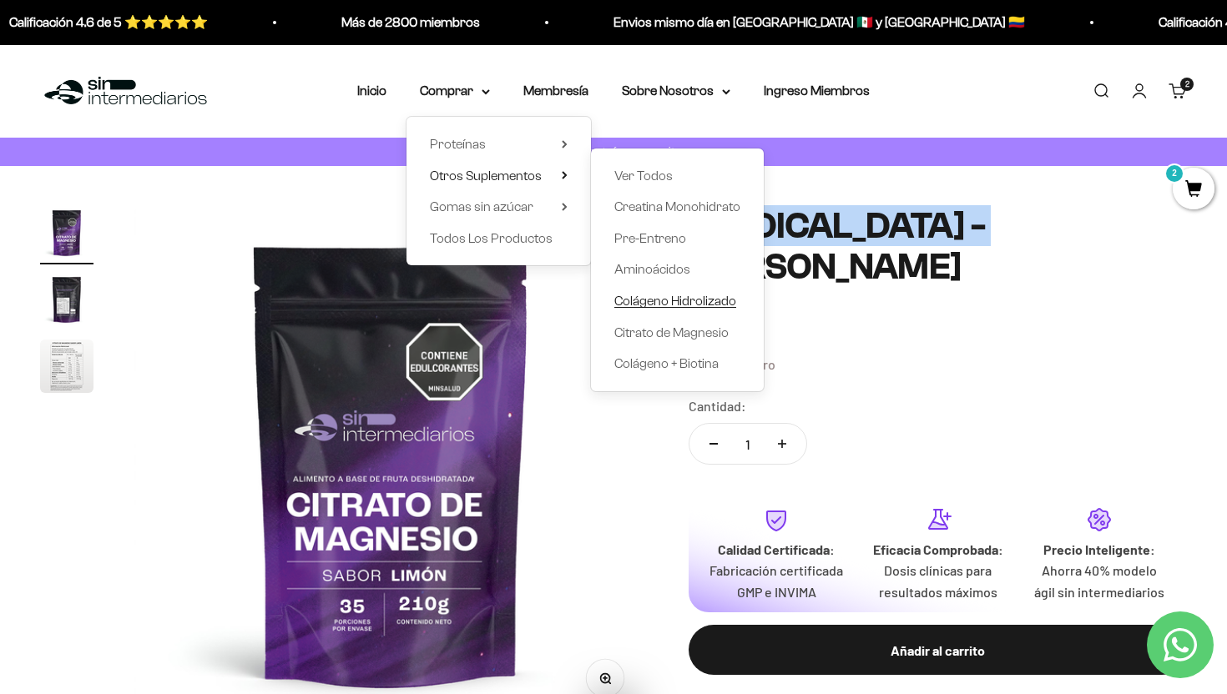
click at [679, 300] on span "Colágeno Hidrolizado" at bounding box center [675, 301] width 122 height 14
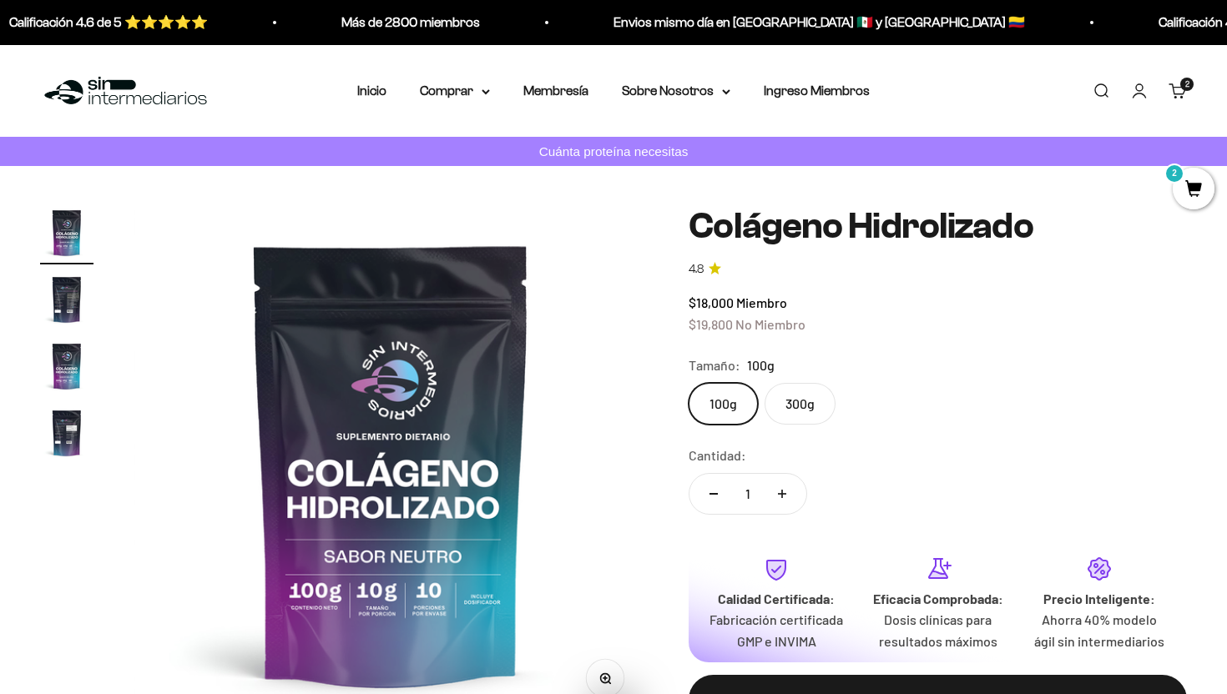
drag, startPoint x: 694, startPoint y: 219, endPoint x: 1114, endPoint y: 204, distance: 420.1
click at [1114, 204] on div "Zoom Ir al artículo 1 Ir al artículo 2 Ir al artículo 3 Ir al artículo 4 Coláge…" at bounding box center [613, 479] width 1227 height 626
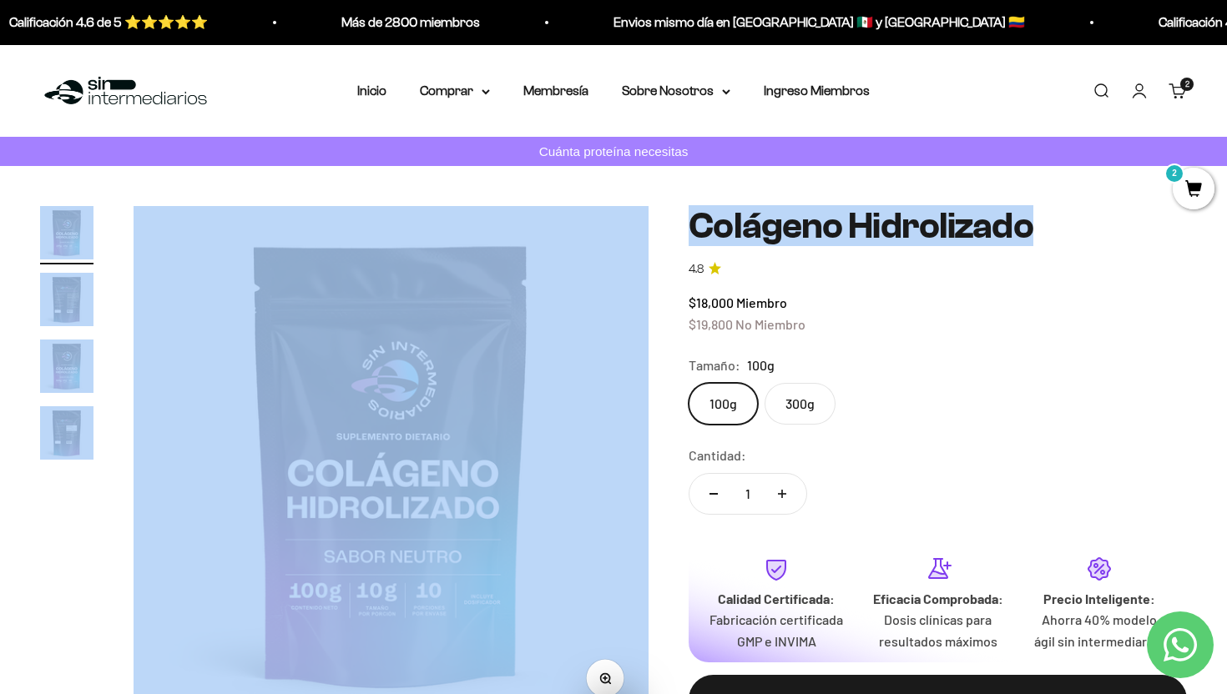
copy div "Zoom Ir al artículo 1 Ir al artículo 2 Ir al artículo 3 Ir al artículo 4 Coláge…"
drag, startPoint x: 1076, startPoint y: 218, endPoint x: 653, endPoint y: 219, distance: 422.3
click at [653, 219] on div "Zoom Ir al artículo 1 Ir al artículo 2 Ir al artículo 3 Ir al artículo 4 Coláge…" at bounding box center [613, 479] width 1147 height 546
click at [769, 200] on div "Zoom Ir al artículo 1 Ir al artículo 2 Ir al artículo 3 Ir al artículo 4 Coláge…" at bounding box center [613, 479] width 1227 height 626
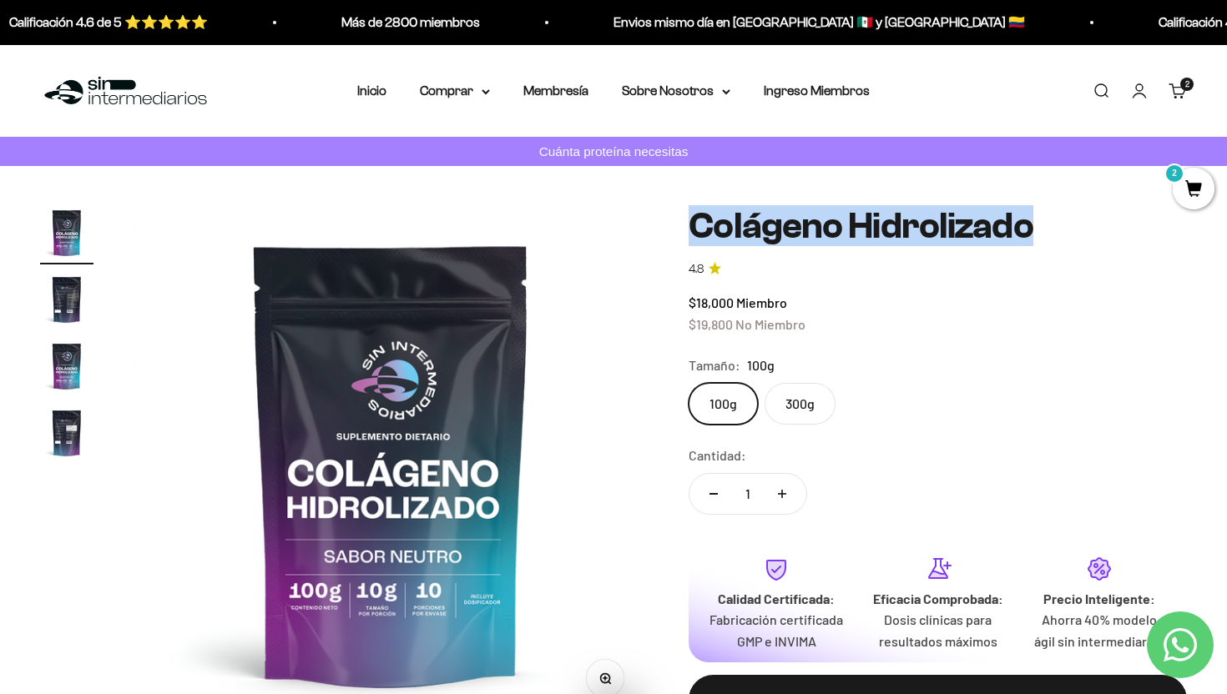
drag, startPoint x: 693, startPoint y: 225, endPoint x: 1029, endPoint y: 222, distance: 336.3
click at [1029, 223] on h1 "Colágeno Hidrolizado" at bounding box center [938, 226] width 498 height 40
copy h1 "Colágeno Hidrolizado"
click at [474, 99] on summary "Comprar" at bounding box center [455, 91] width 70 height 22
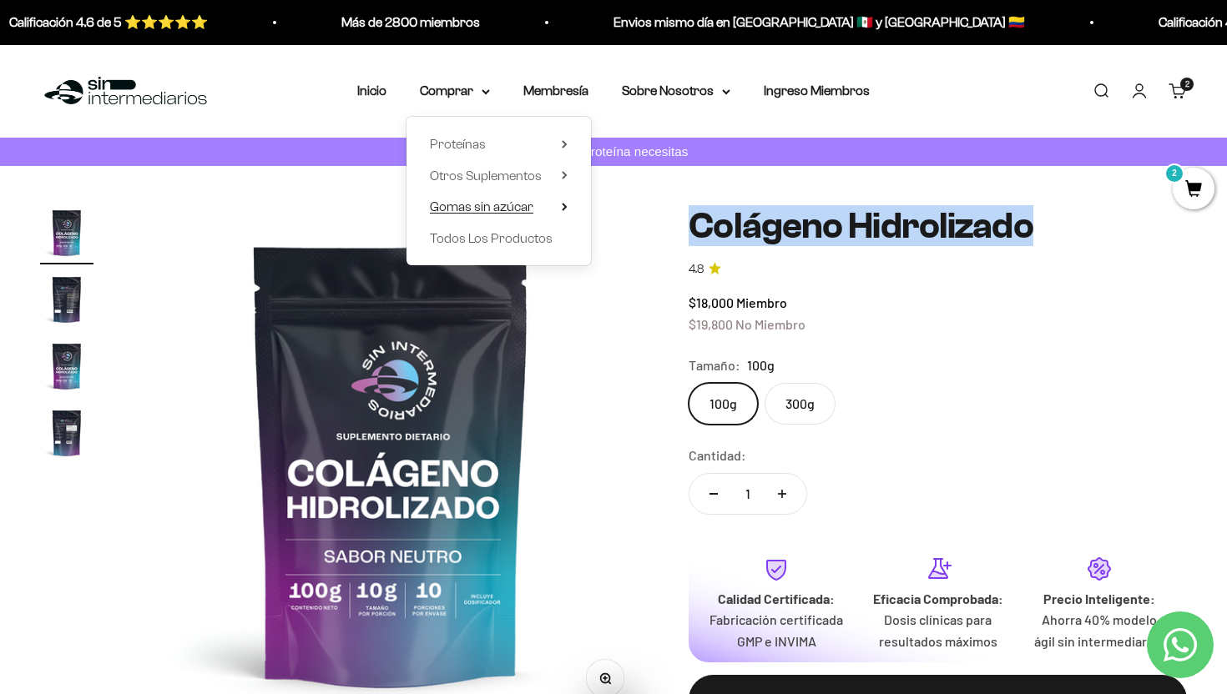
click at [556, 203] on summary "Gomas sin azúcar" at bounding box center [499, 207] width 138 height 22
click at [562, 172] on icon at bounding box center [565, 175] width 6 height 8
click at [540, 207] on summary "Gomas sin azúcar" at bounding box center [499, 207] width 138 height 22
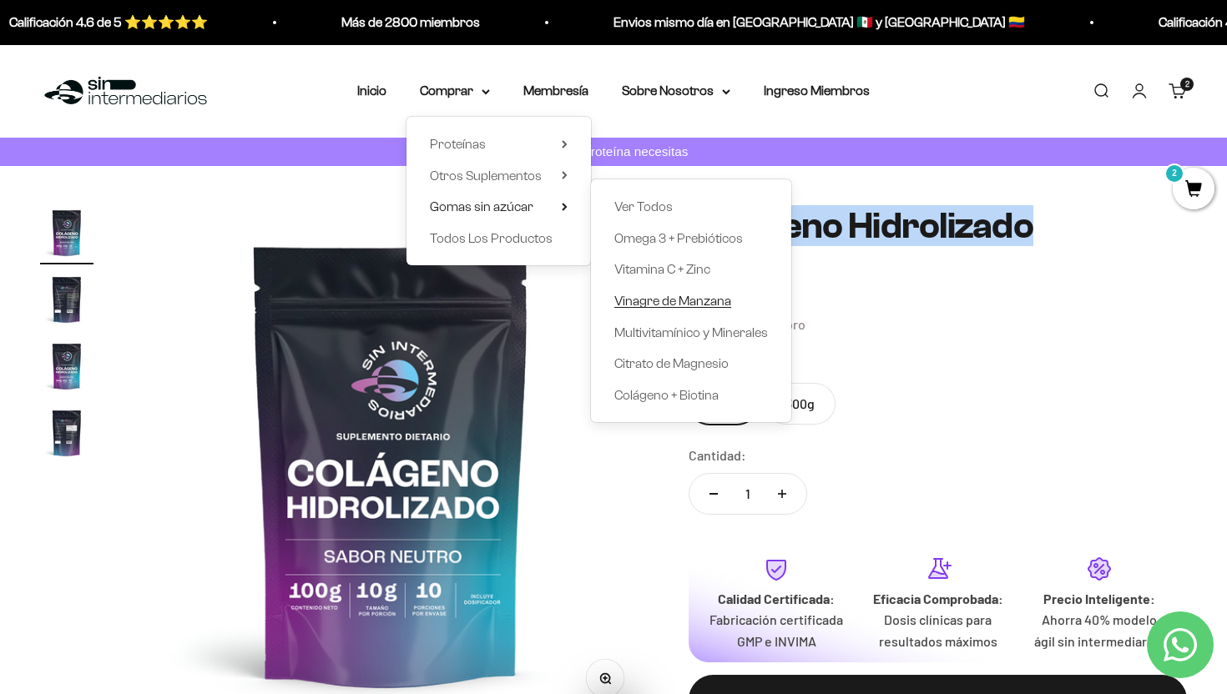
click at [691, 304] on span "Vinagre de Manzana" at bounding box center [672, 301] width 117 height 14
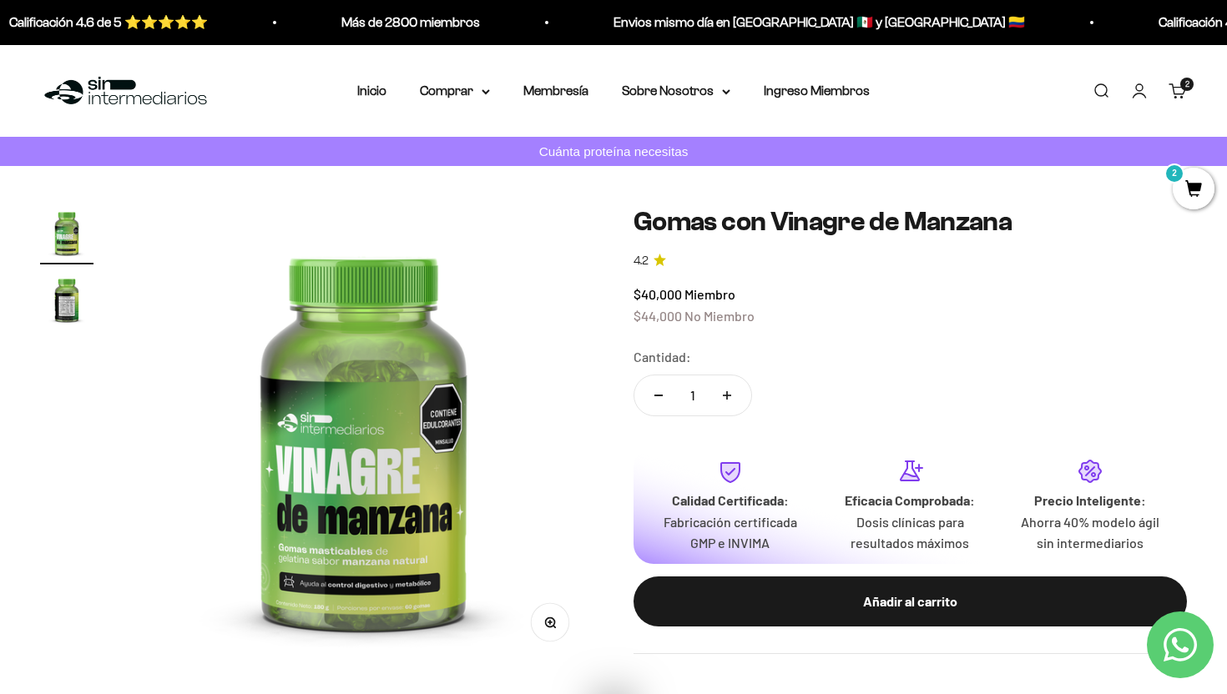
drag, startPoint x: 623, startPoint y: 219, endPoint x: 1014, endPoint y: 201, distance: 391.8
click at [1014, 201] on div "Zoom Ir al artículo 1 Ir al artículo 2 Gomas con Vinagre de Manzana 4.2 $40,000…" at bounding box center [613, 436] width 1227 height 540
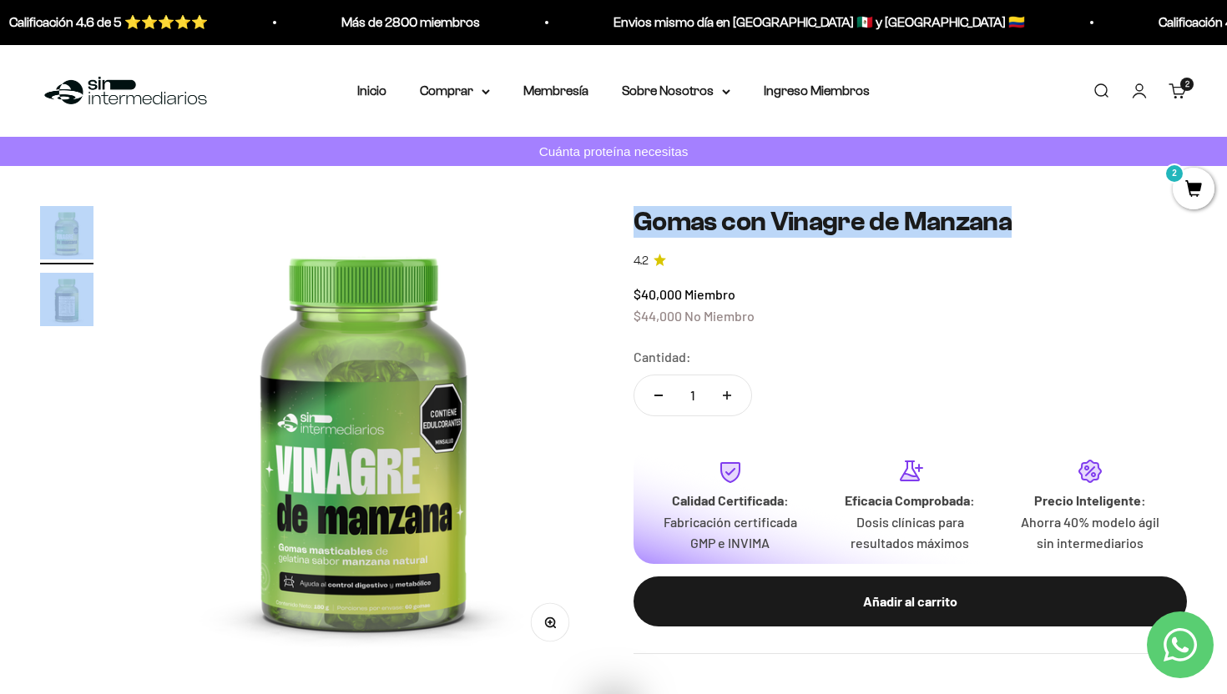
drag, startPoint x: 1017, startPoint y: 222, endPoint x: 609, endPoint y: 217, distance: 408.1
click at [609, 217] on div "Zoom Ir al artículo 1 Ir al artículo 2 Gomas con Vinagre de Manzana 4.2 $40,000…" at bounding box center [613, 436] width 1147 height 460
copy div "Zoom Ir al artículo 1 Ir al artículo 2 Gomas con Vinagre de Manzana"
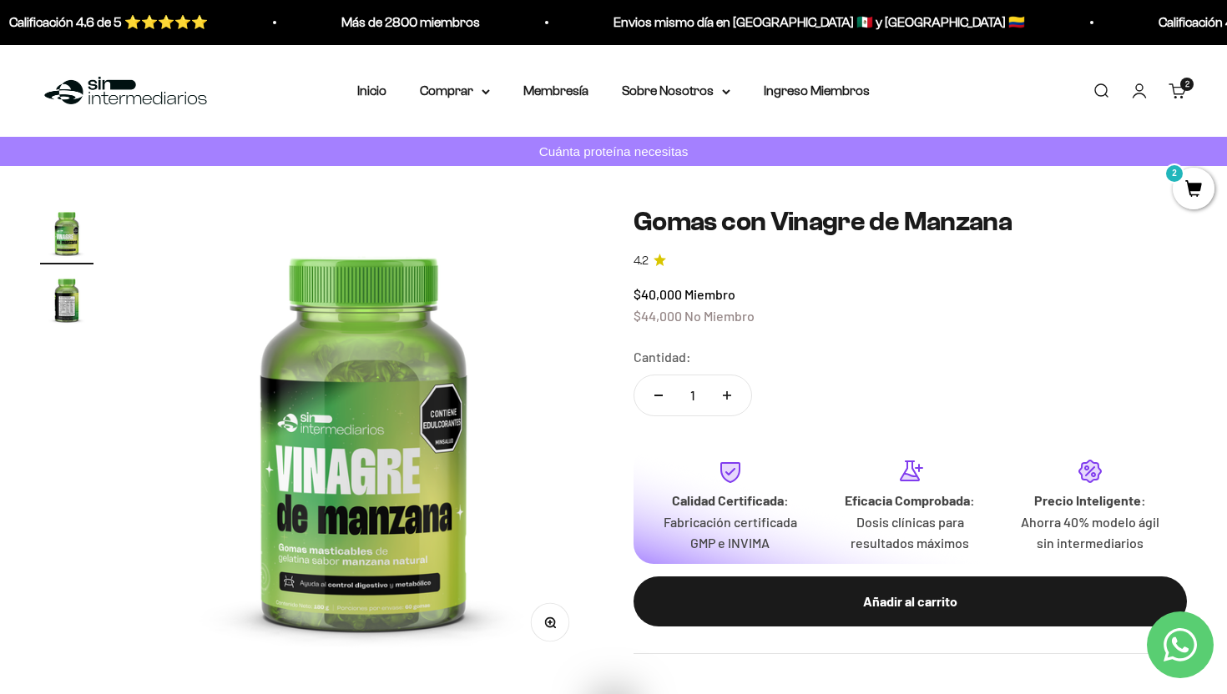
click at [656, 217] on h1 "Gomas con Vinagre de Manzana" at bounding box center [909, 222] width 553 height 32
copy h1 "Vinagre de Manzana"
drag, startPoint x: 776, startPoint y: 223, endPoint x: 1006, endPoint y: 220, distance: 230.4
click at [1006, 220] on h1 "Gomas con Vinagre de Manzana" at bounding box center [909, 222] width 553 height 32
